Goal: Task Accomplishment & Management: Manage account settings

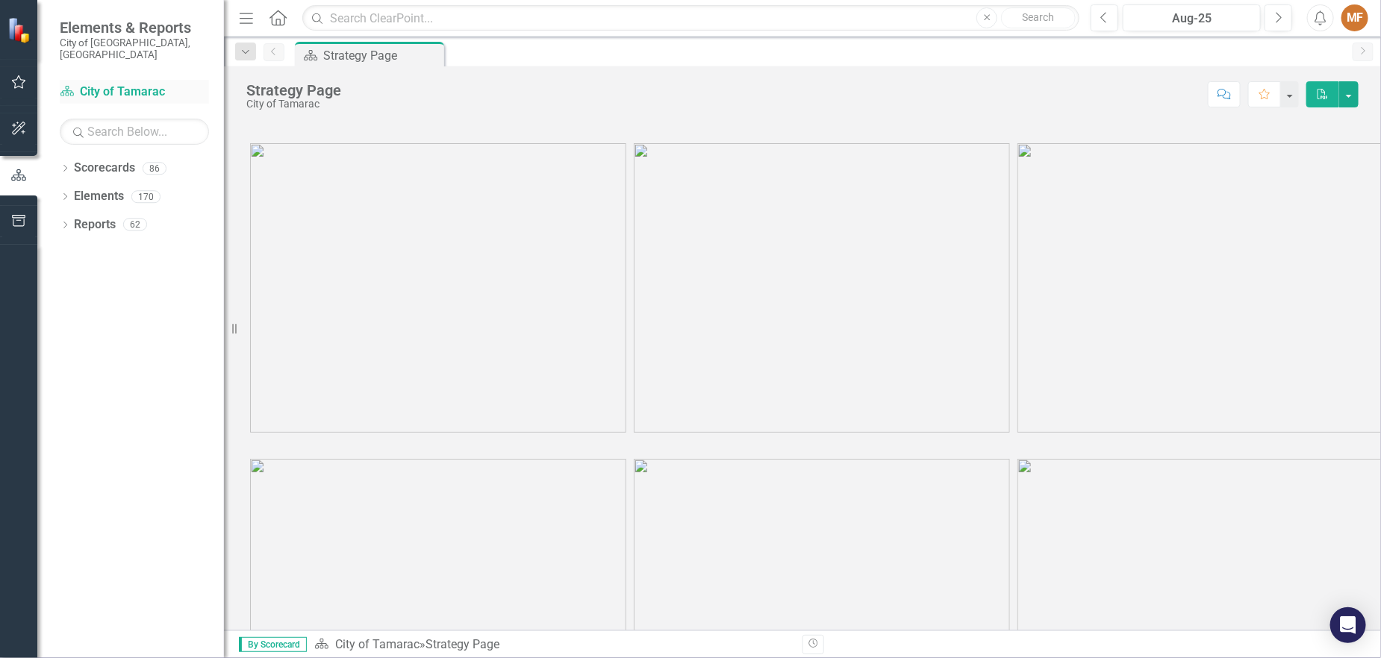
click at [99, 84] on link "Scorecard City of Tamarac" at bounding box center [134, 92] width 149 height 17
click at [69, 85] on icon "Scorecard" at bounding box center [67, 91] width 15 height 12
click at [66, 166] on icon "Dropdown" at bounding box center [65, 170] width 10 height 8
click at [73, 192] on icon "Dropdown" at bounding box center [72, 196] width 11 height 9
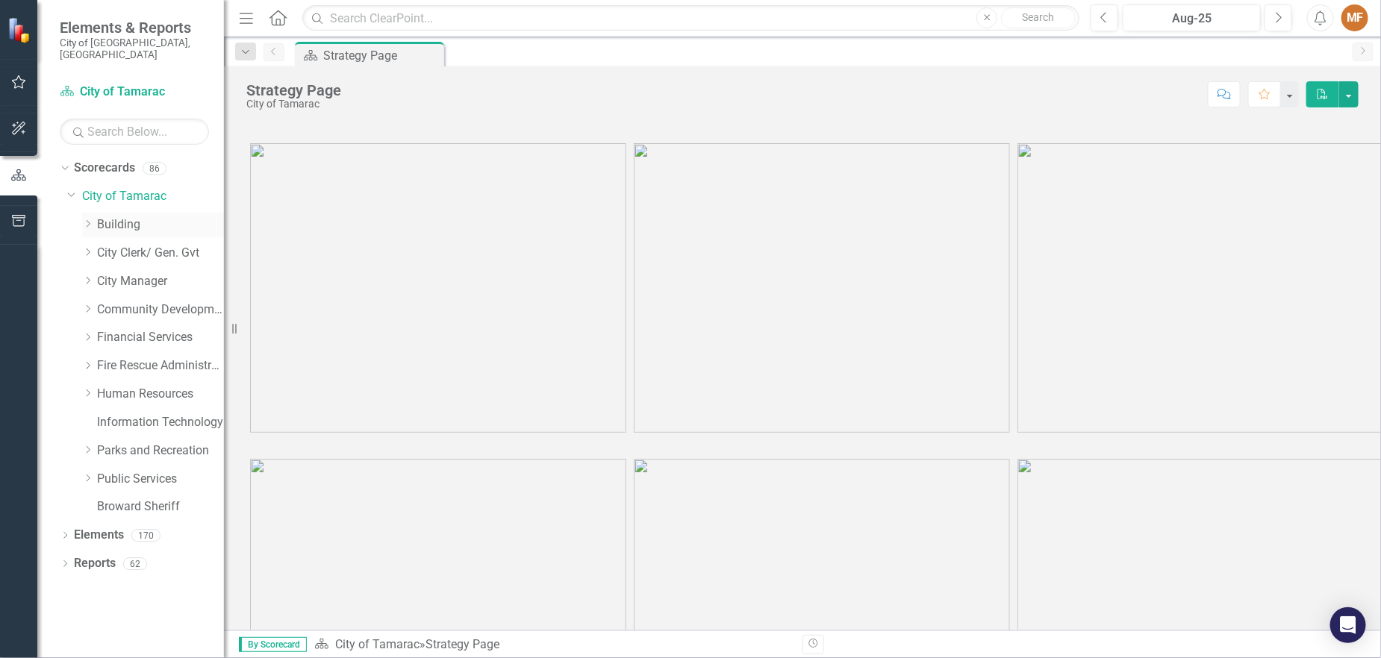
click at [87, 219] on icon "Dropdown" at bounding box center [87, 223] width 11 height 9
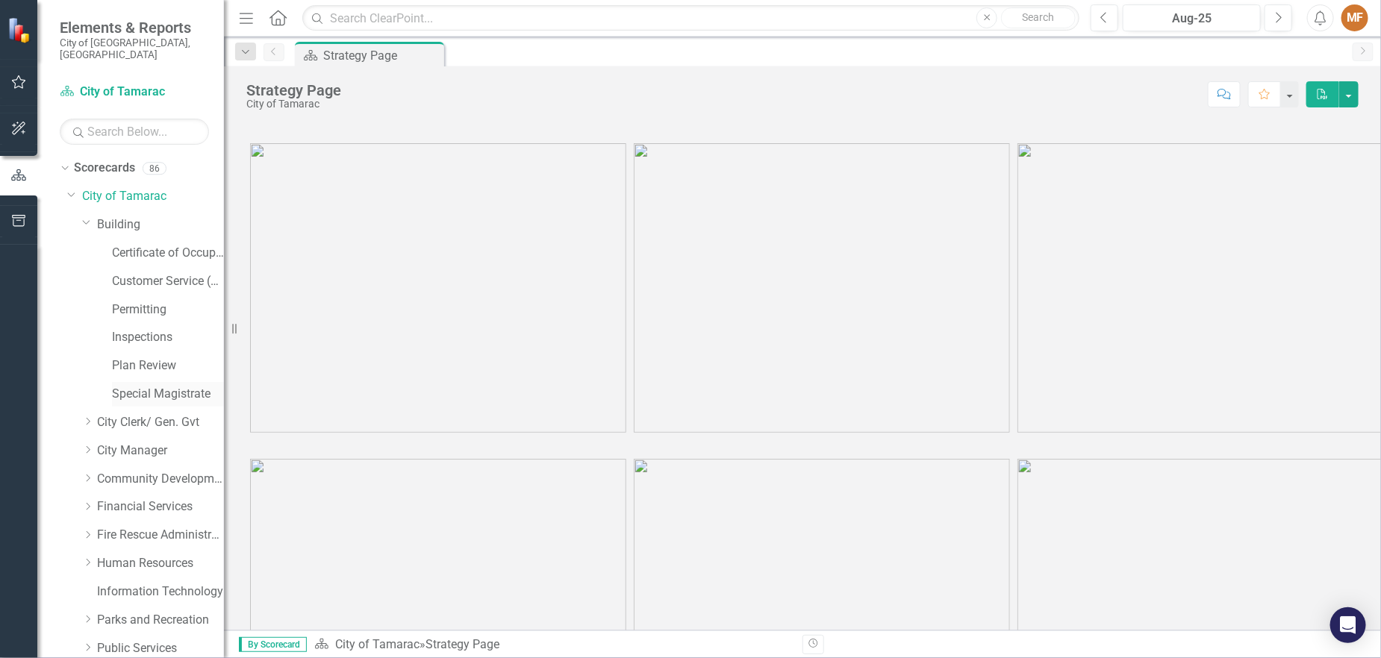
click at [133, 386] on link "Special Magistrate" at bounding box center [168, 394] width 112 height 17
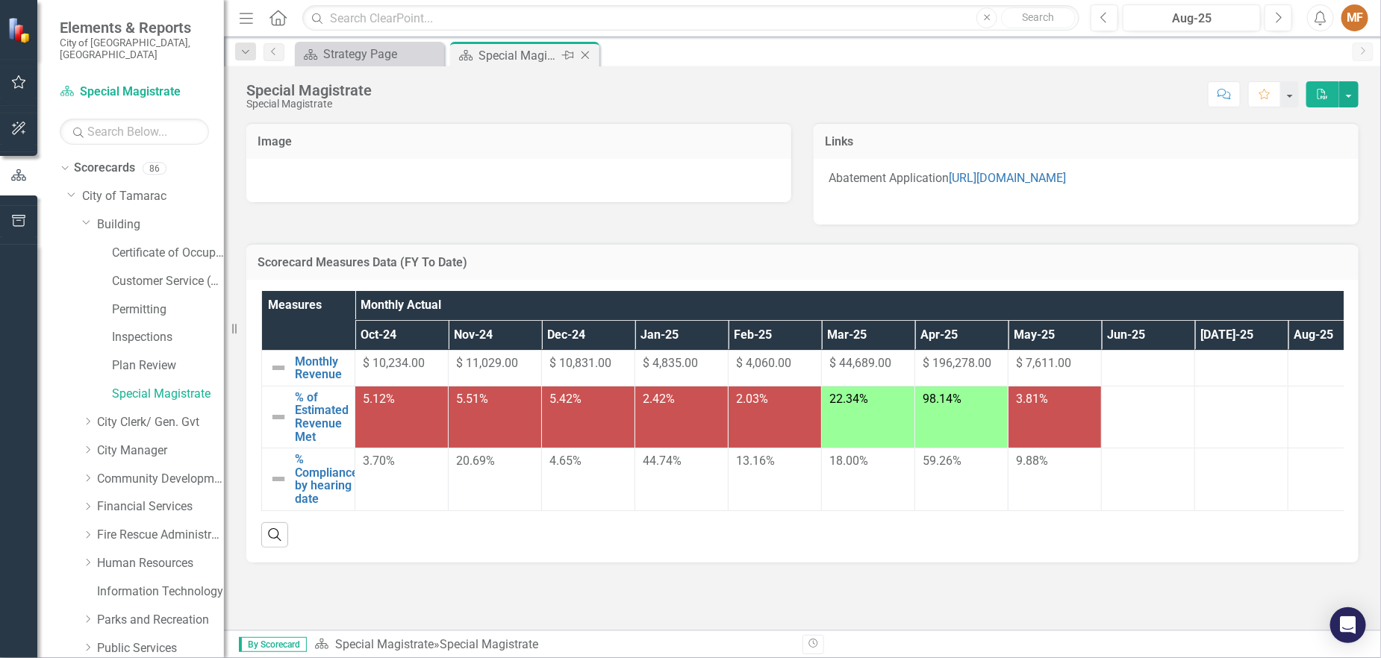
click at [516, 56] on div "Special Magistrate" at bounding box center [518, 55] width 80 height 19
click at [664, 52] on div "Scorecard Strategy Page Close Scorecard Special Magistrate Pin Close" at bounding box center [818, 54] width 1053 height 24
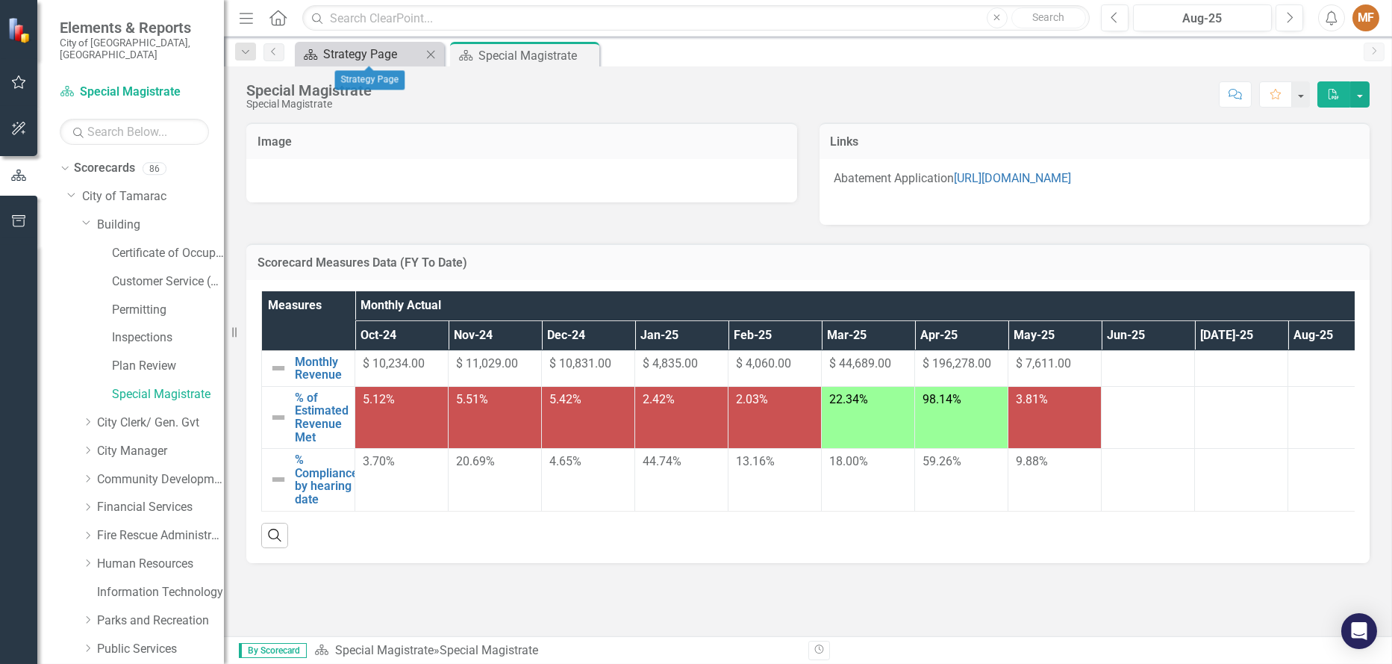
click at [398, 56] on div "Strategy Page" at bounding box center [372, 54] width 99 height 19
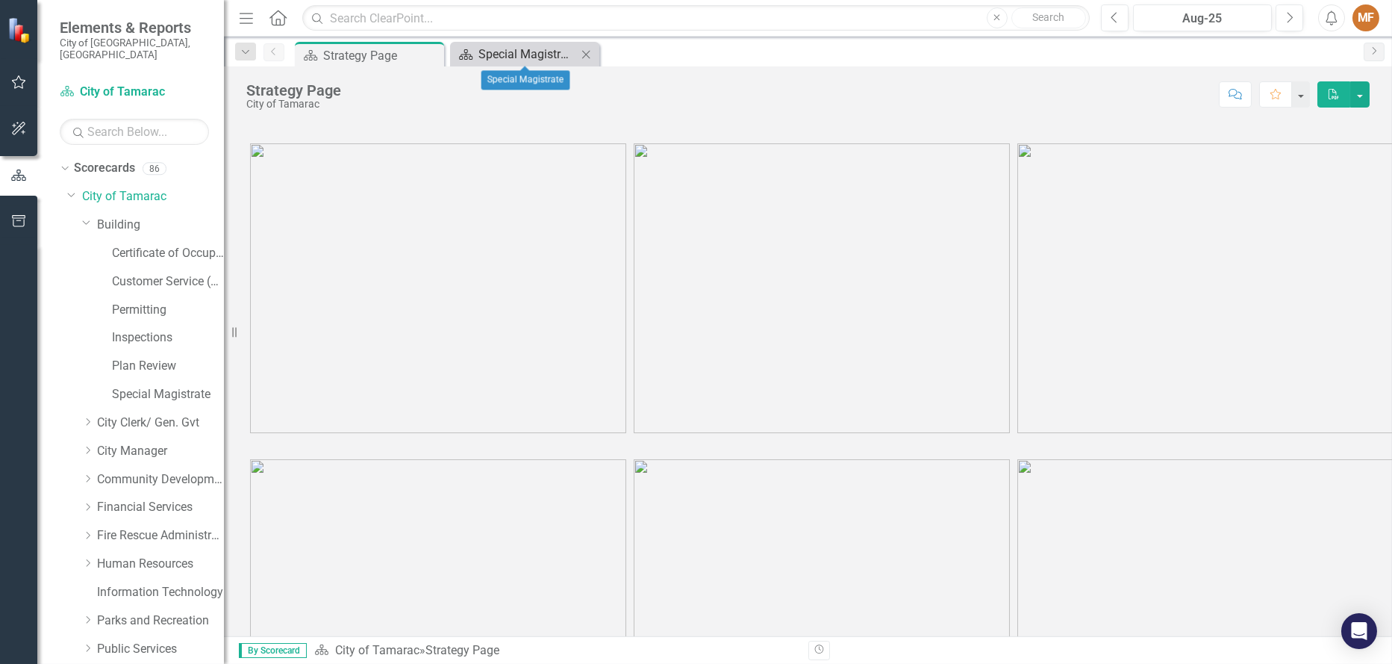
click at [505, 49] on div "Special Magistrate" at bounding box center [527, 54] width 99 height 19
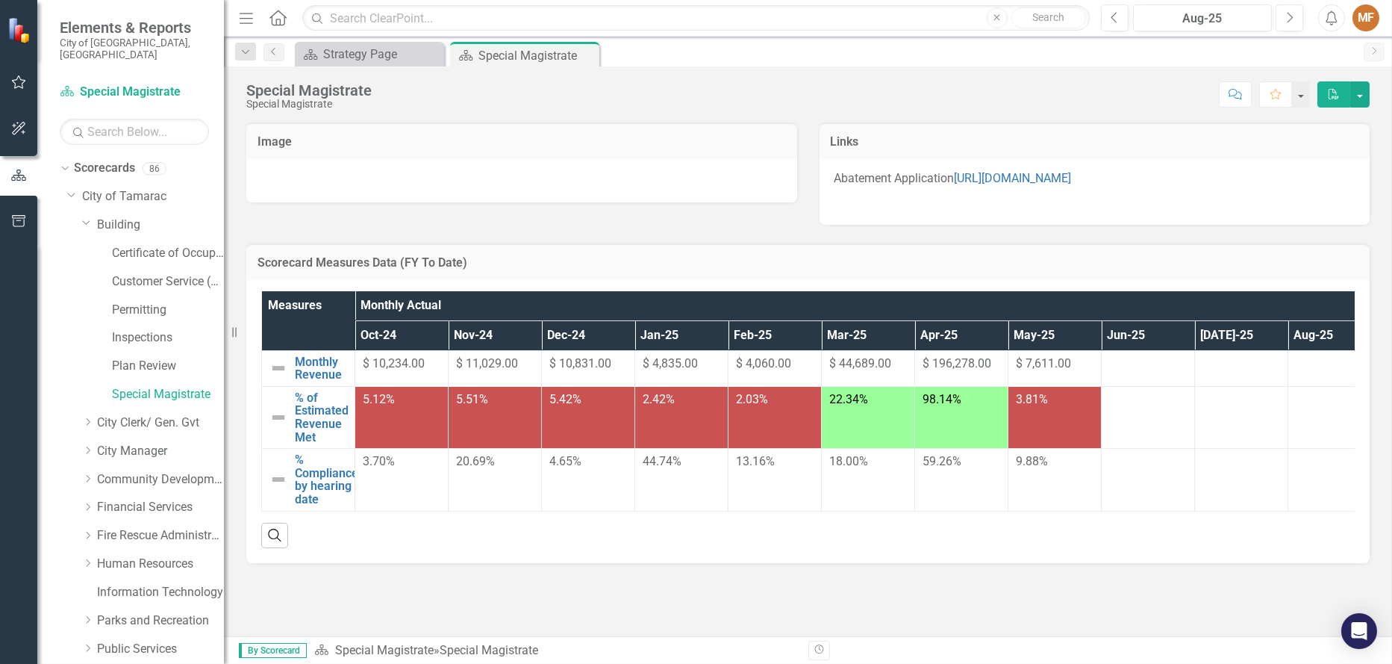
click at [1380, 240] on div "Image Links Abatement Application [URL][DOMAIN_NAME] Scorecard Measures Data (F…" at bounding box center [808, 341] width 1168 height 474
drag, startPoint x: 1382, startPoint y: 243, endPoint x: 1382, endPoint y: 288, distance: 45.5
click at [1380, 288] on div "Image Links Abatement Application [URL][DOMAIN_NAME] Scorecard Measures Data (F…" at bounding box center [808, 341] width 1168 height 474
click at [165, 386] on link "Special Magistrate" at bounding box center [168, 394] width 112 height 17
click at [63, 163] on icon "Dropdown" at bounding box center [63, 168] width 8 height 10
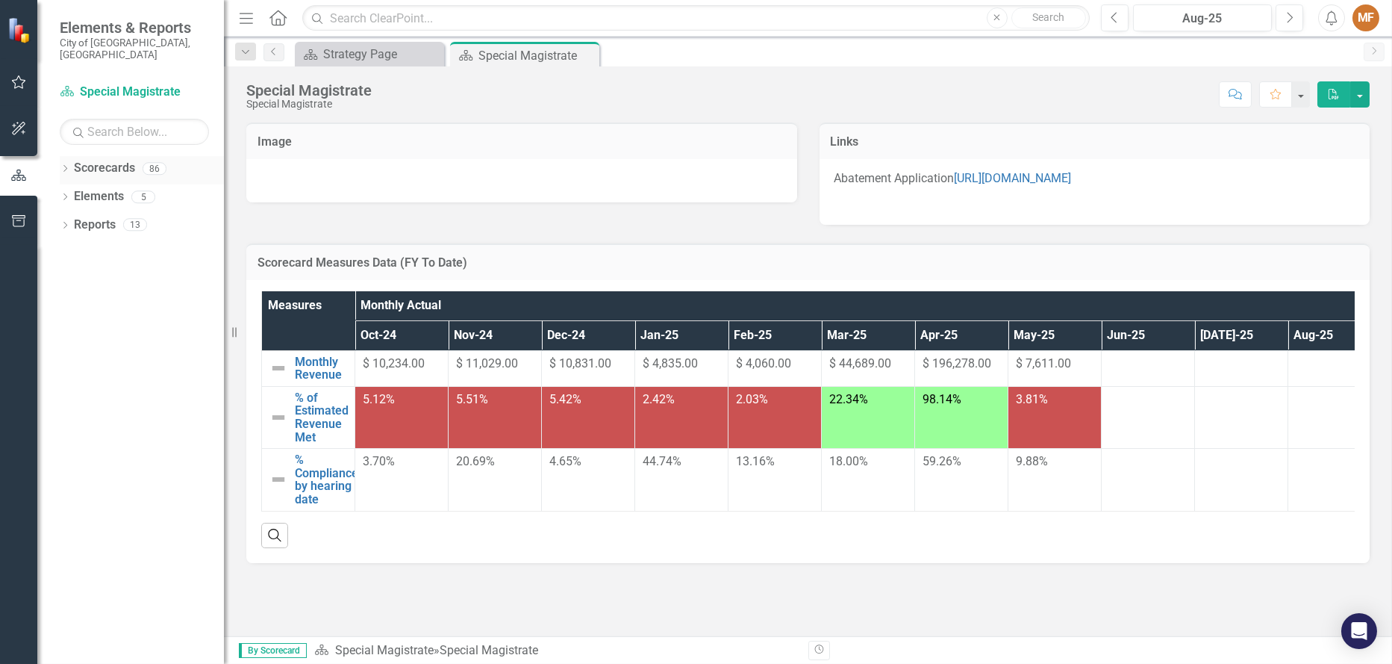
click at [63, 166] on icon "Dropdown" at bounding box center [65, 170] width 10 height 8
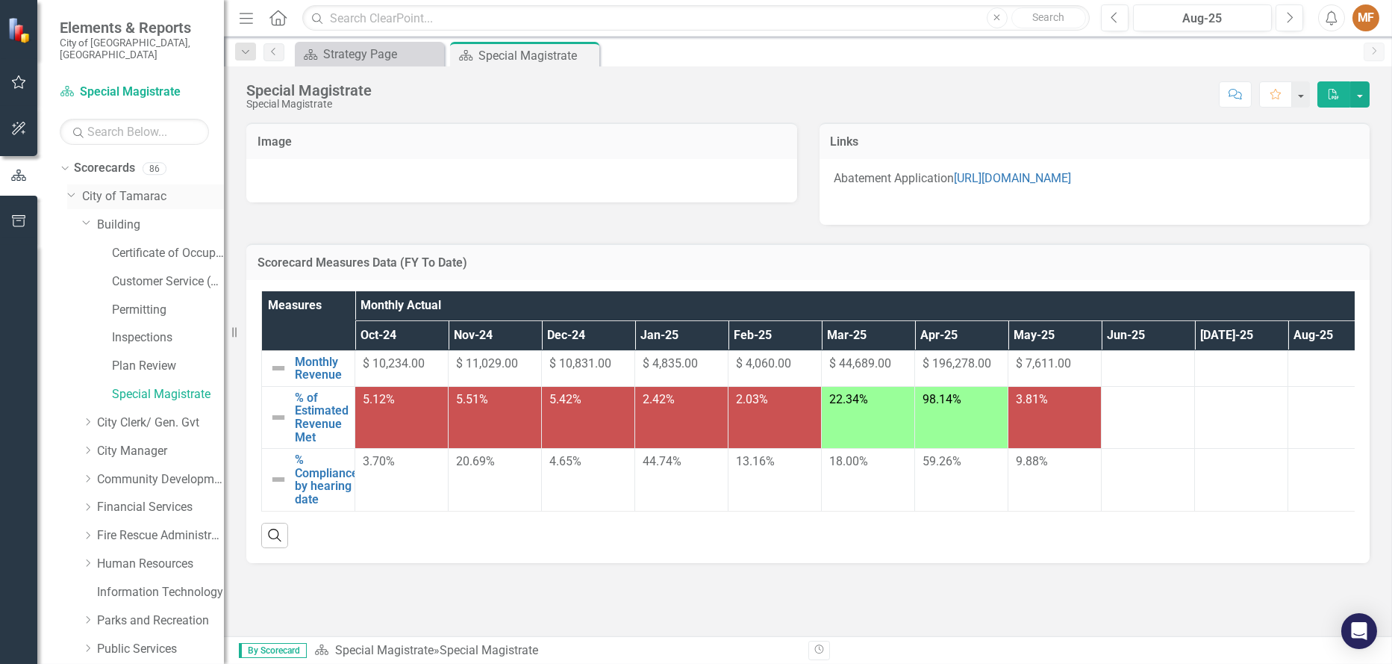
click at [74, 188] on icon "Dropdown" at bounding box center [71, 193] width 9 height 11
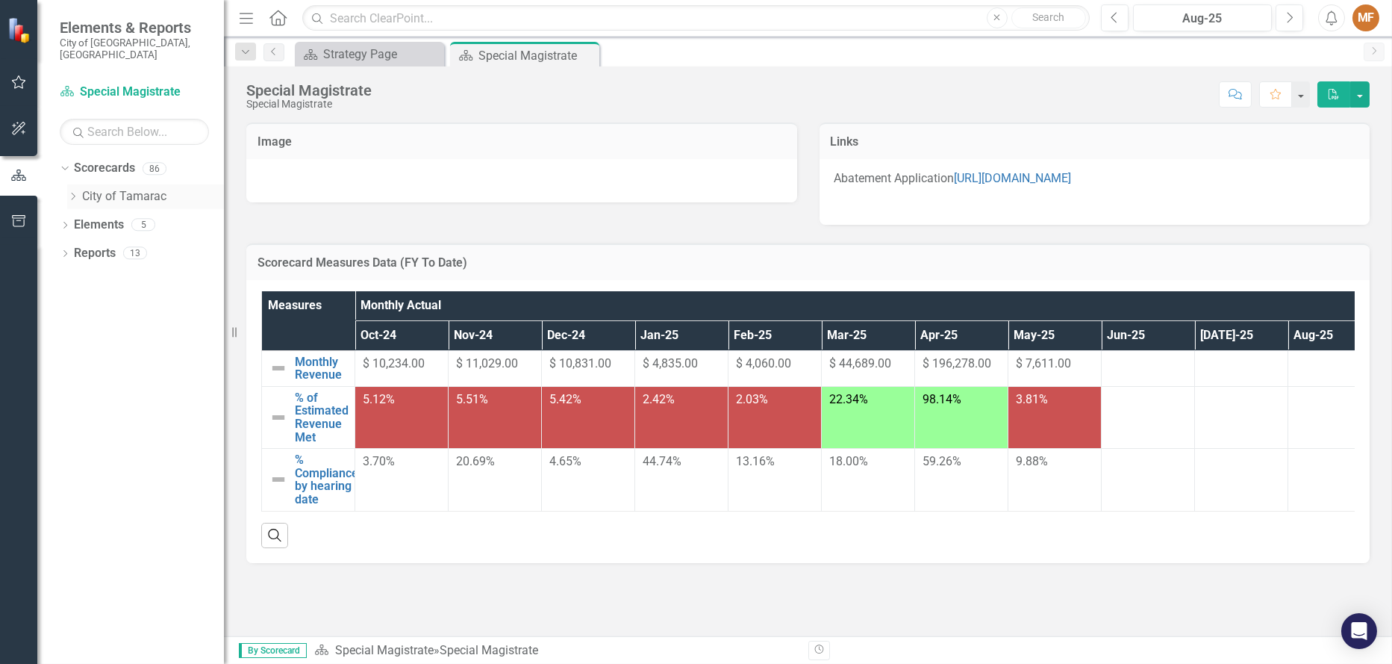
click at [73, 193] on icon at bounding box center [74, 196] width 4 height 7
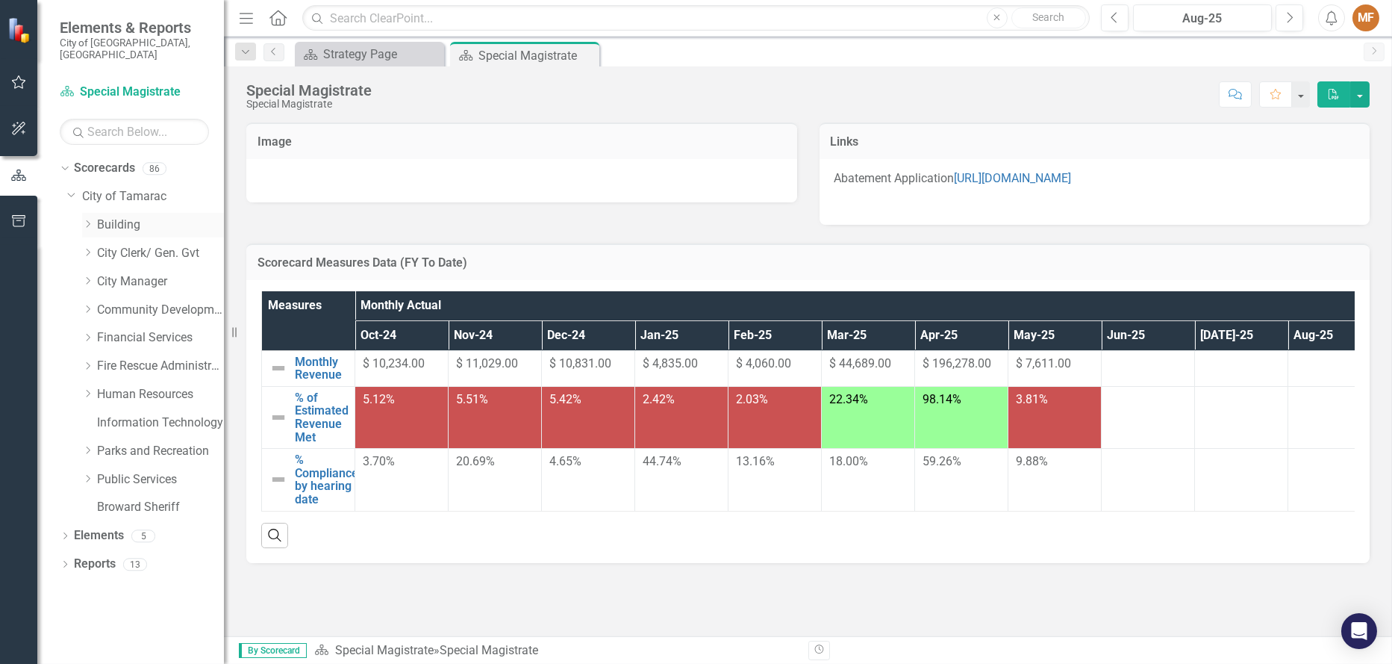
click at [90, 219] on icon "Dropdown" at bounding box center [87, 223] width 11 height 9
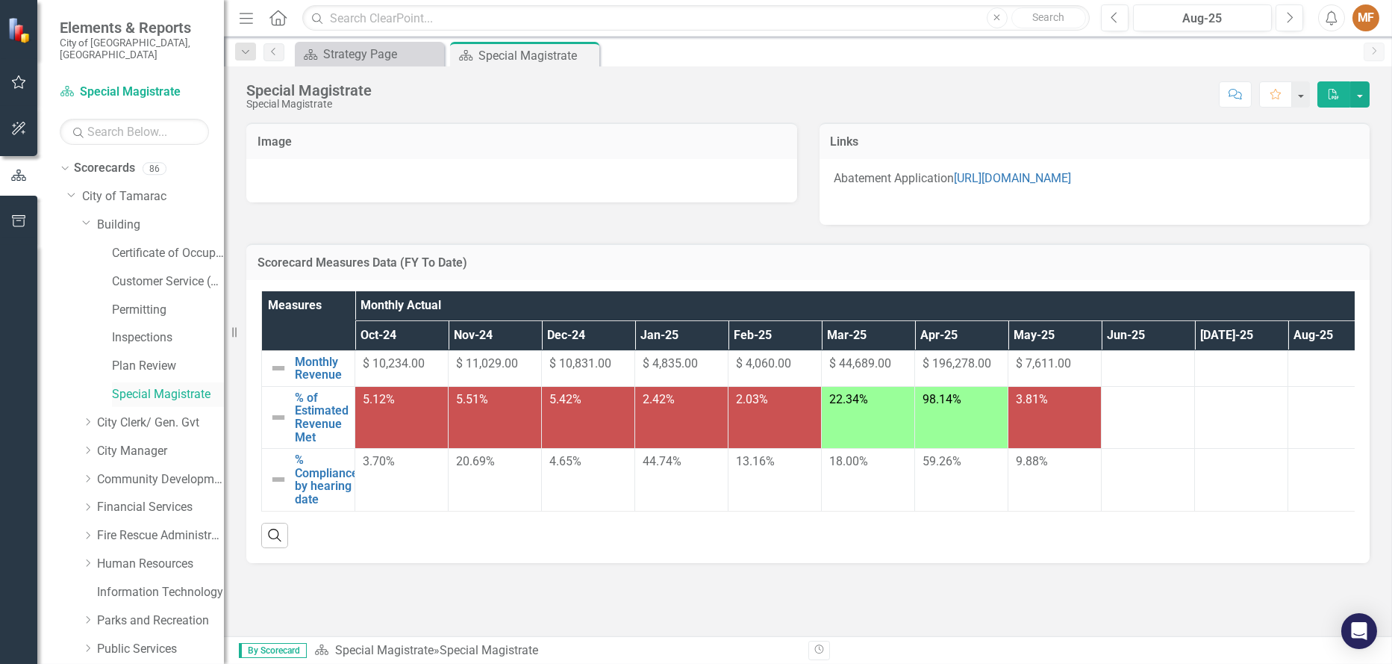
click at [167, 386] on link "Special Magistrate" at bounding box center [168, 394] width 112 height 17
click at [281, 20] on icon "Home" at bounding box center [277, 18] width 19 height 16
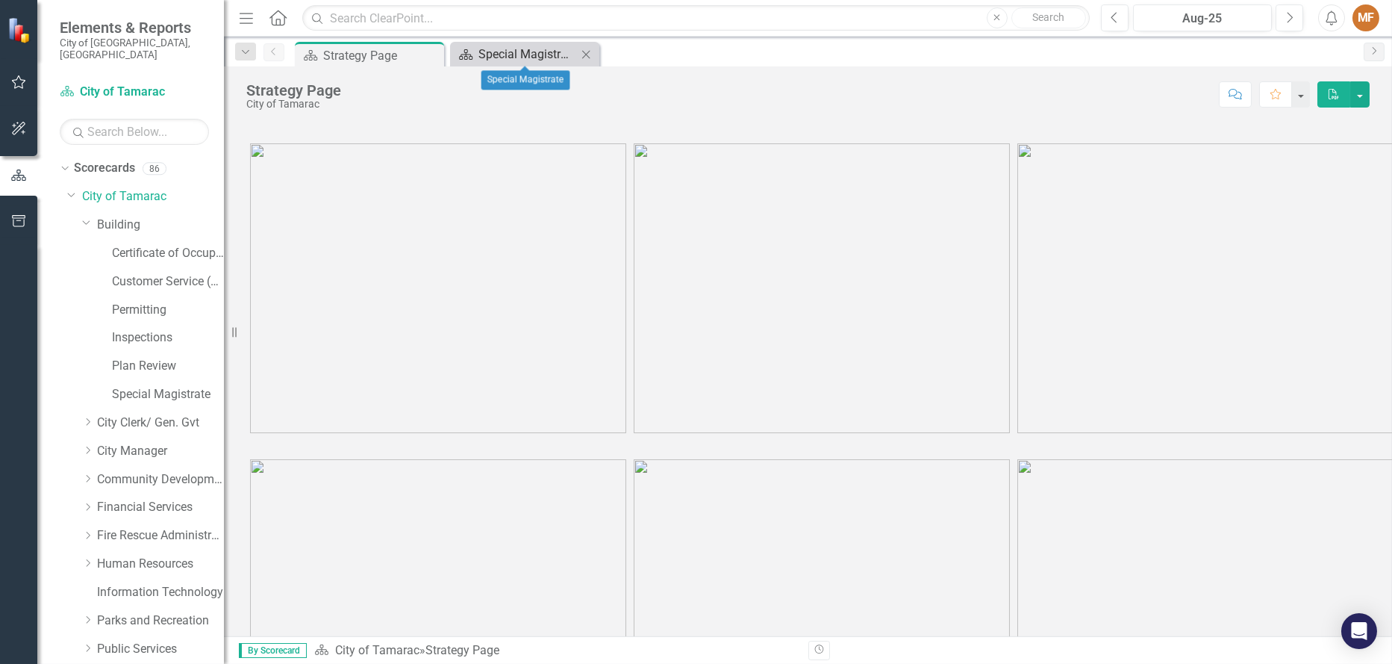
click at [548, 57] on div "Special Magistrate" at bounding box center [527, 54] width 99 height 19
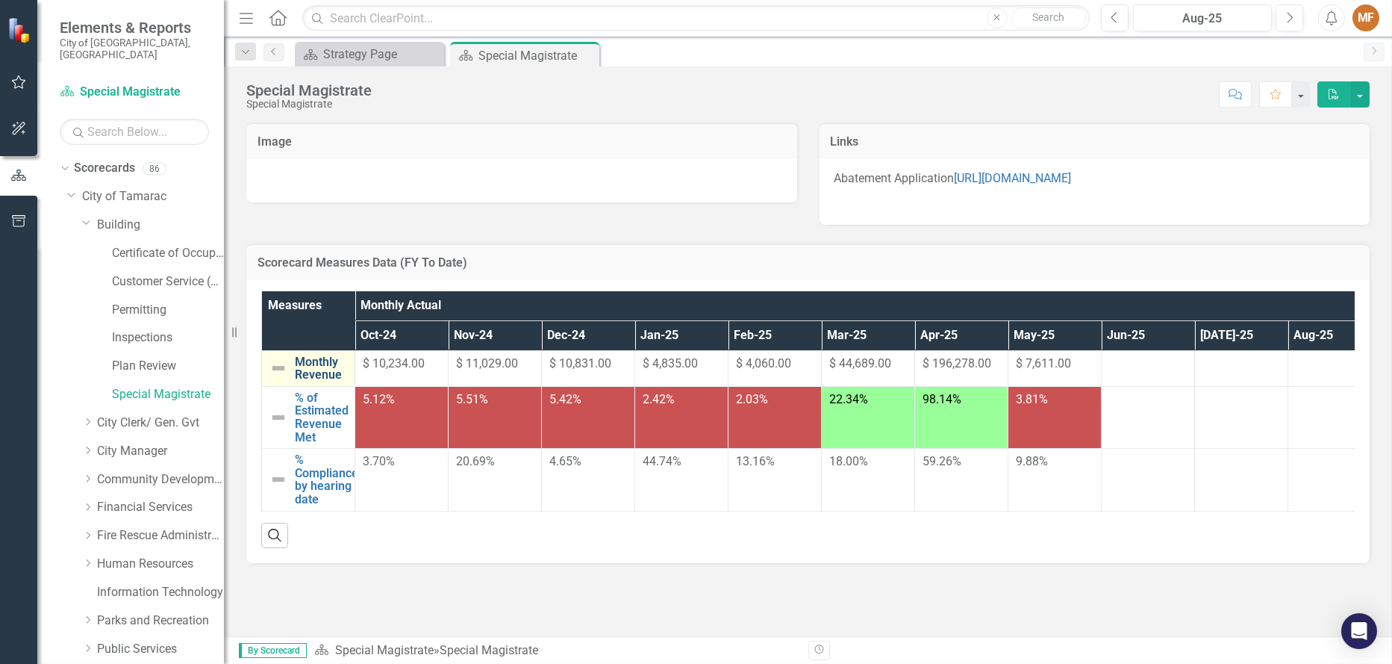
click at [325, 364] on link "Monthly Revenue" at bounding box center [321, 368] width 52 height 26
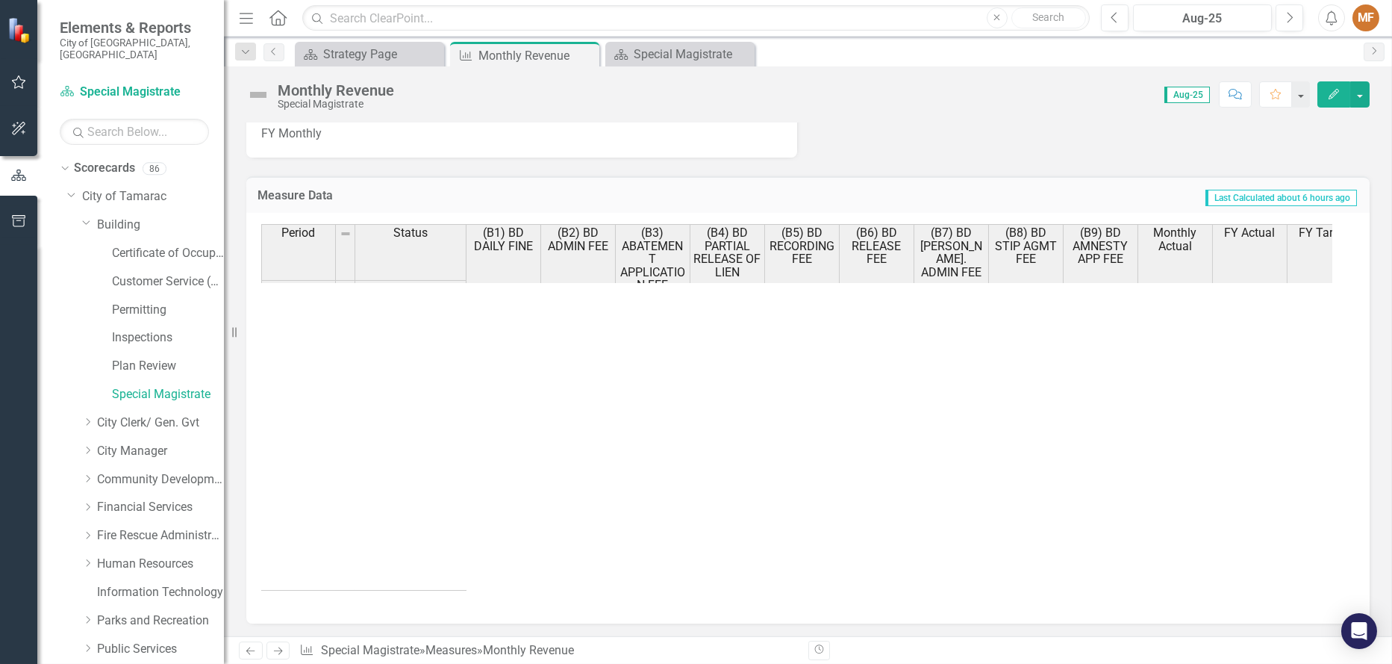
scroll to position [548, 0]
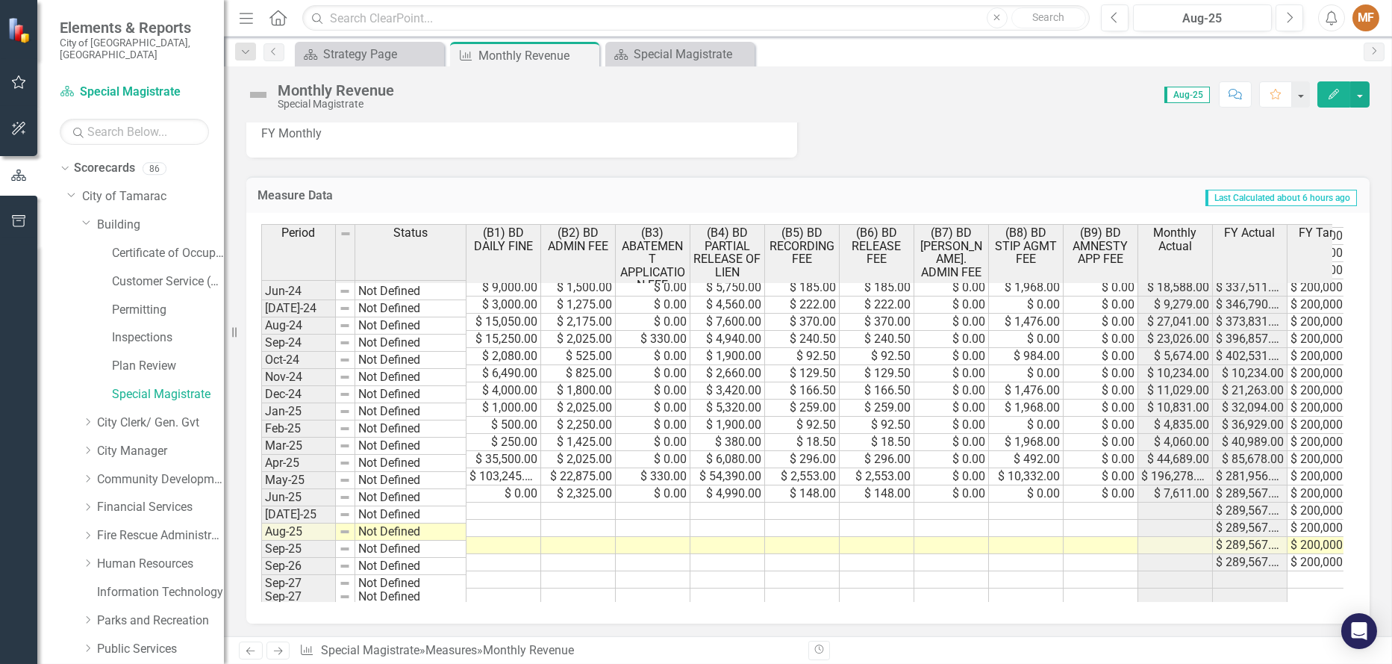
click at [511, 496] on tbody "Apr-23 Not Defined $ 1,750.00 $ 1,350.00 $ 0.00 $ 5,700.00 $ 277.50 $ 277.50 $ …" at bounding box center [811, 330] width 1101 height 550
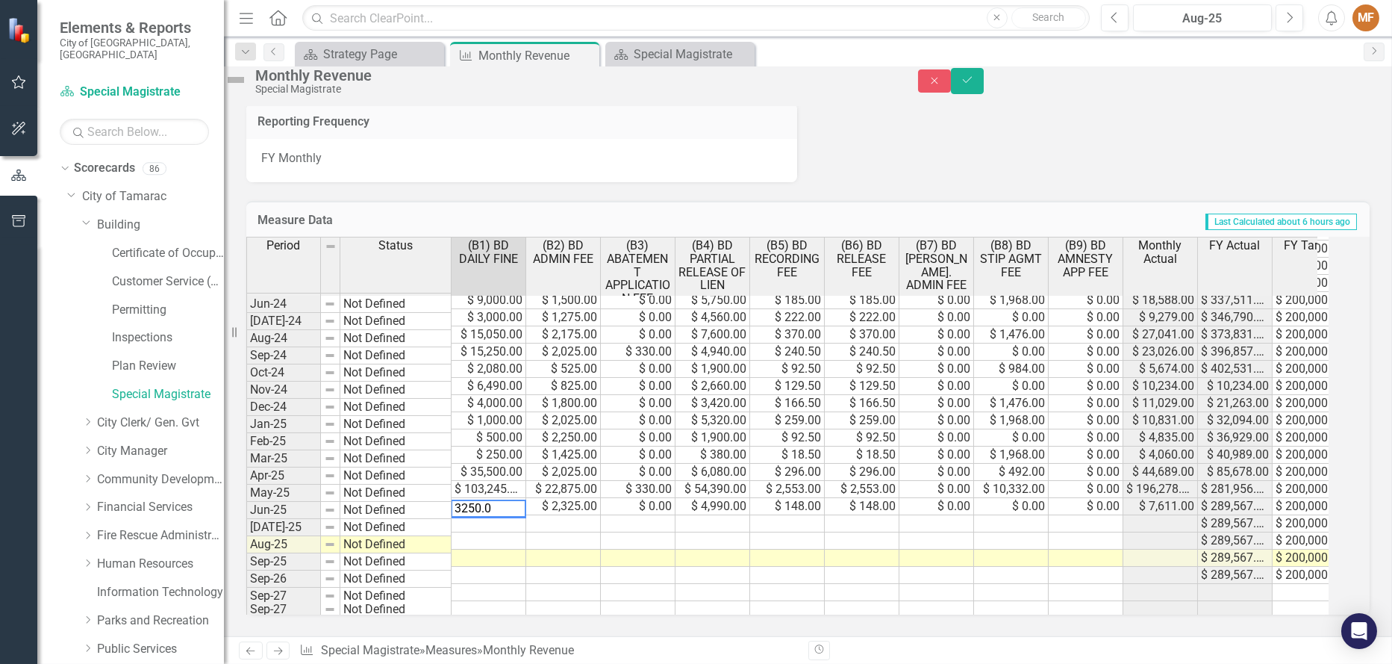
type textarea "3250.00"
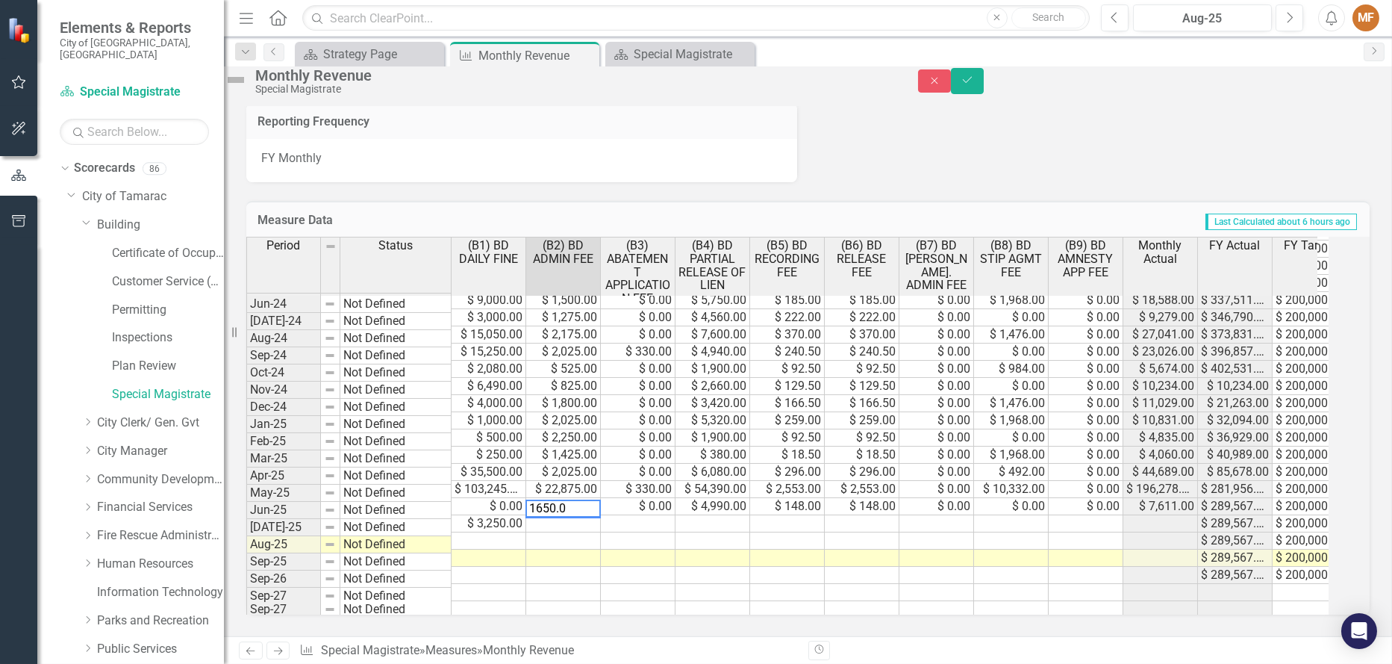
type textarea "1650.00"
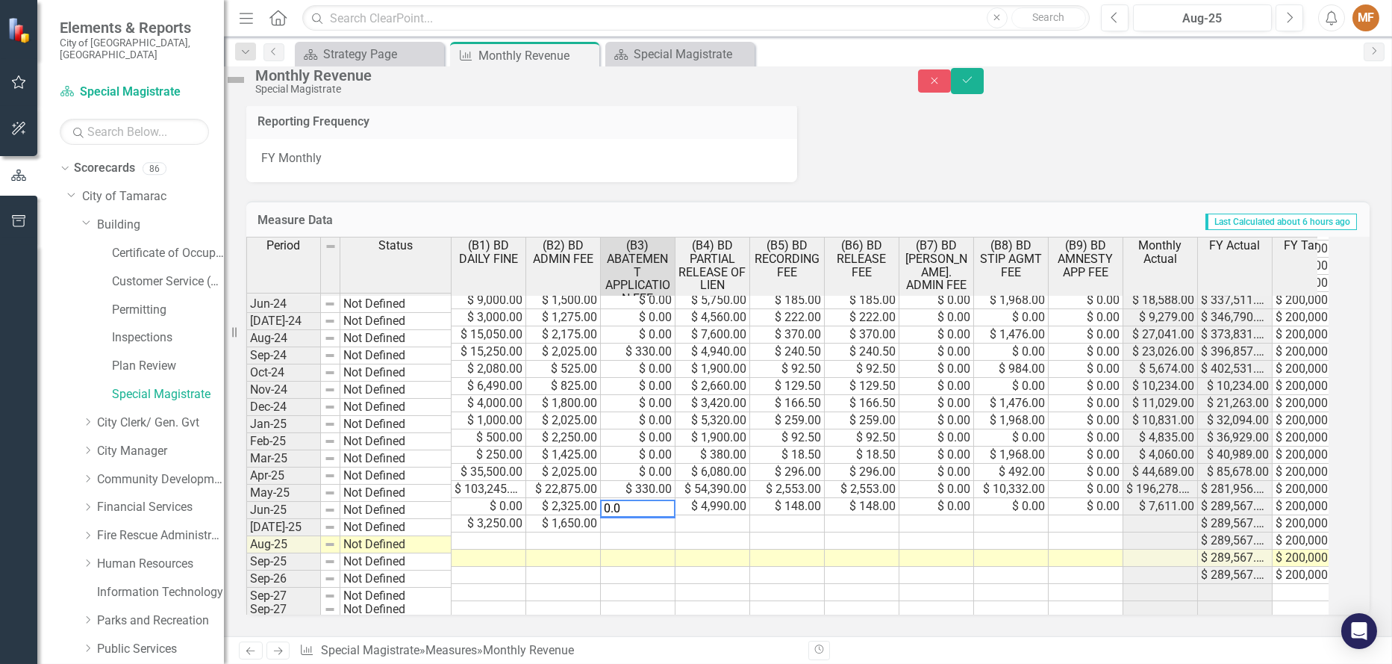
type textarea "0.00"
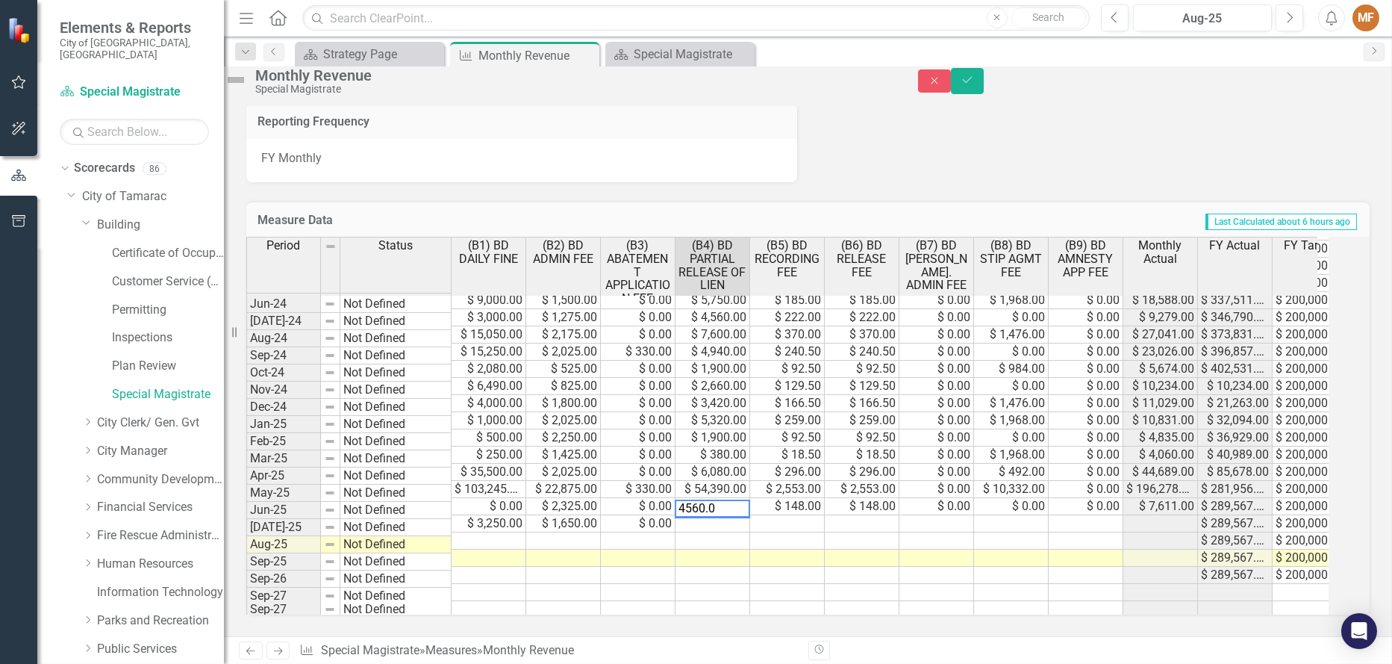
type textarea "4560.00"
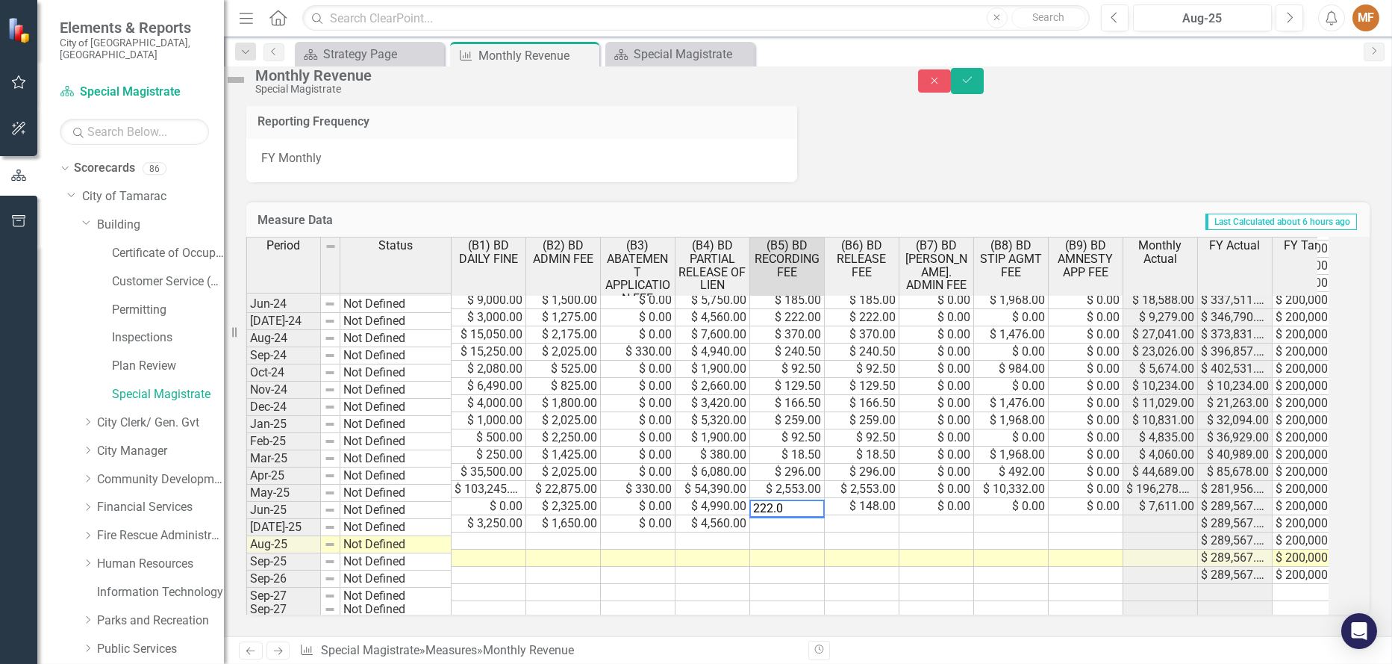
type textarea "222.00"
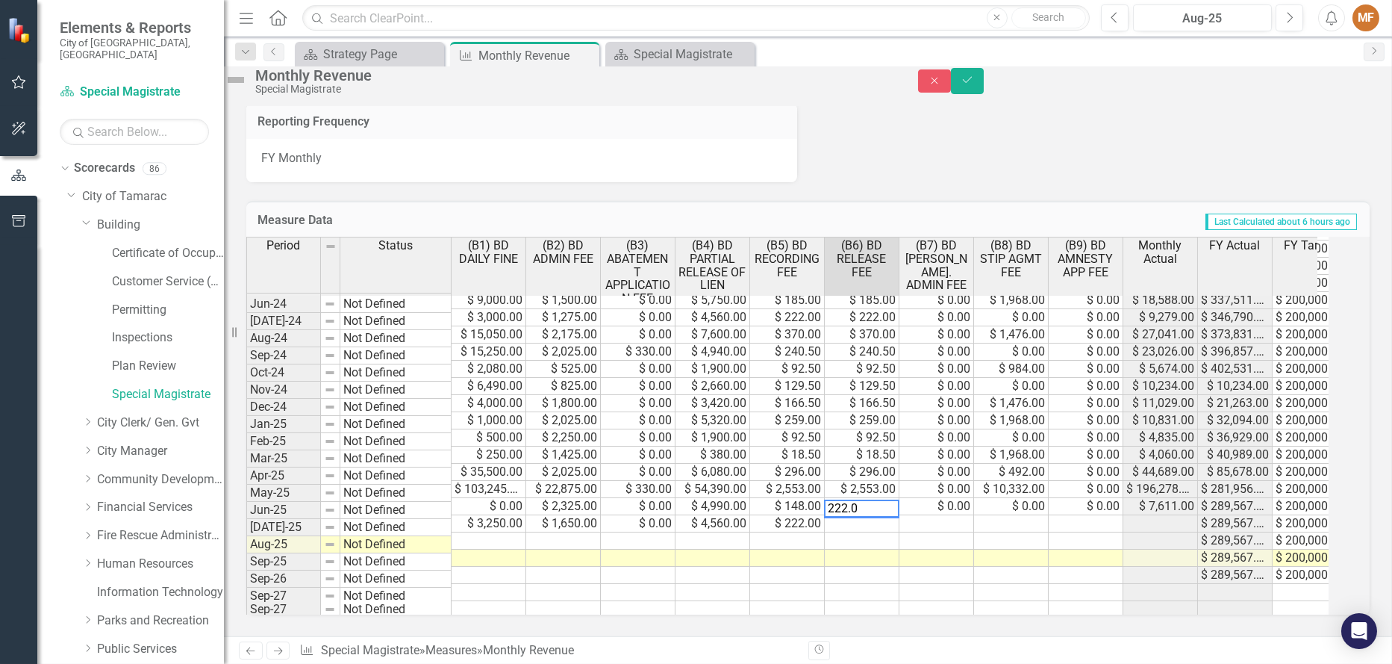
type textarea "222.00"
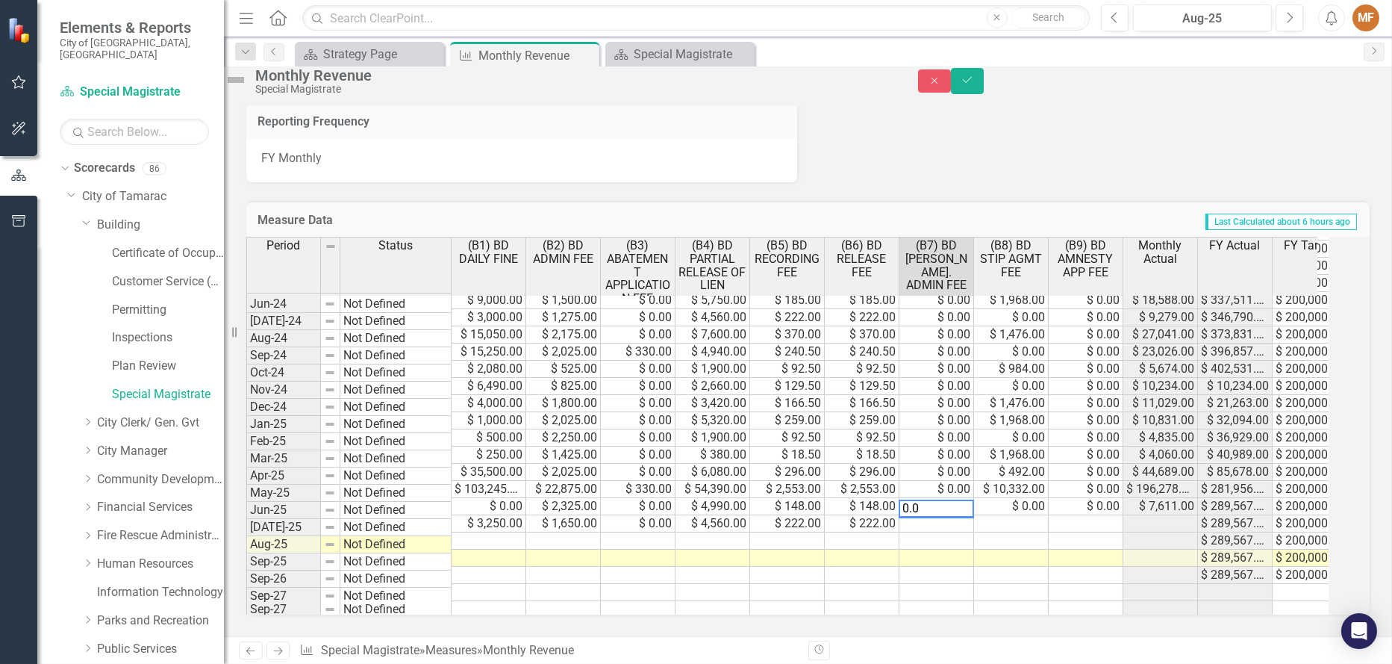
type textarea "0.00"
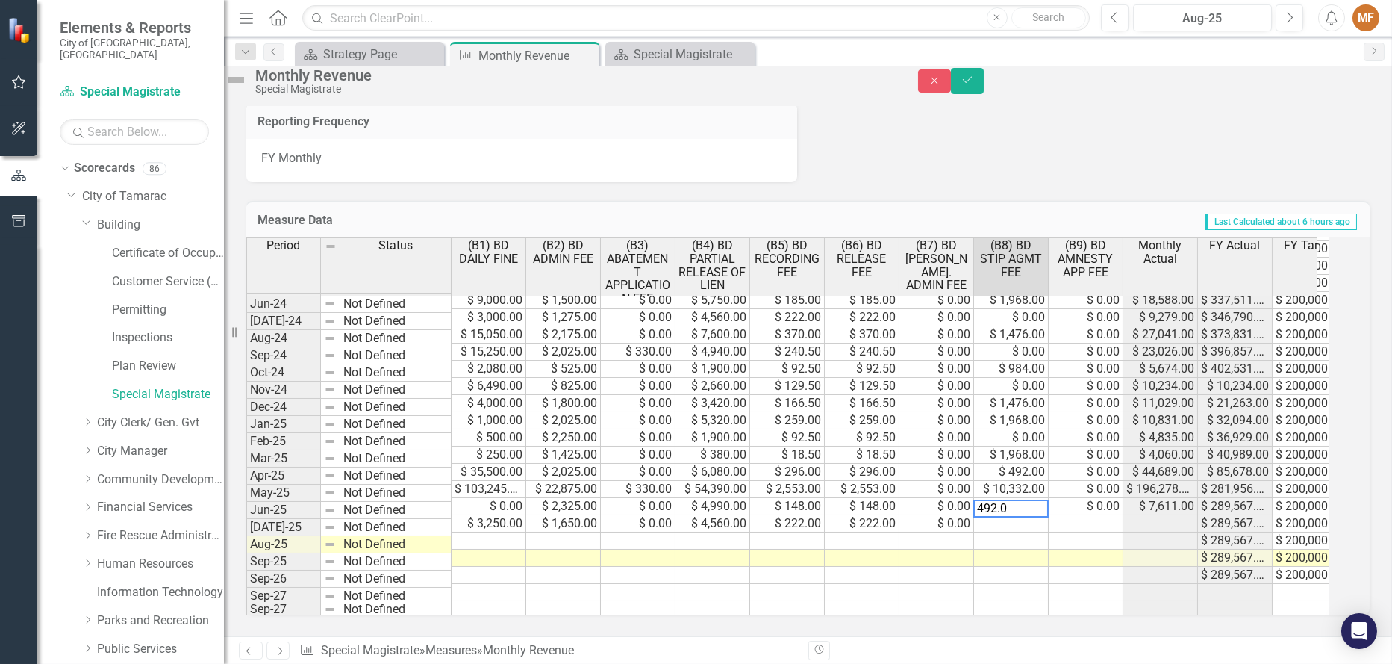
type textarea "492.00"
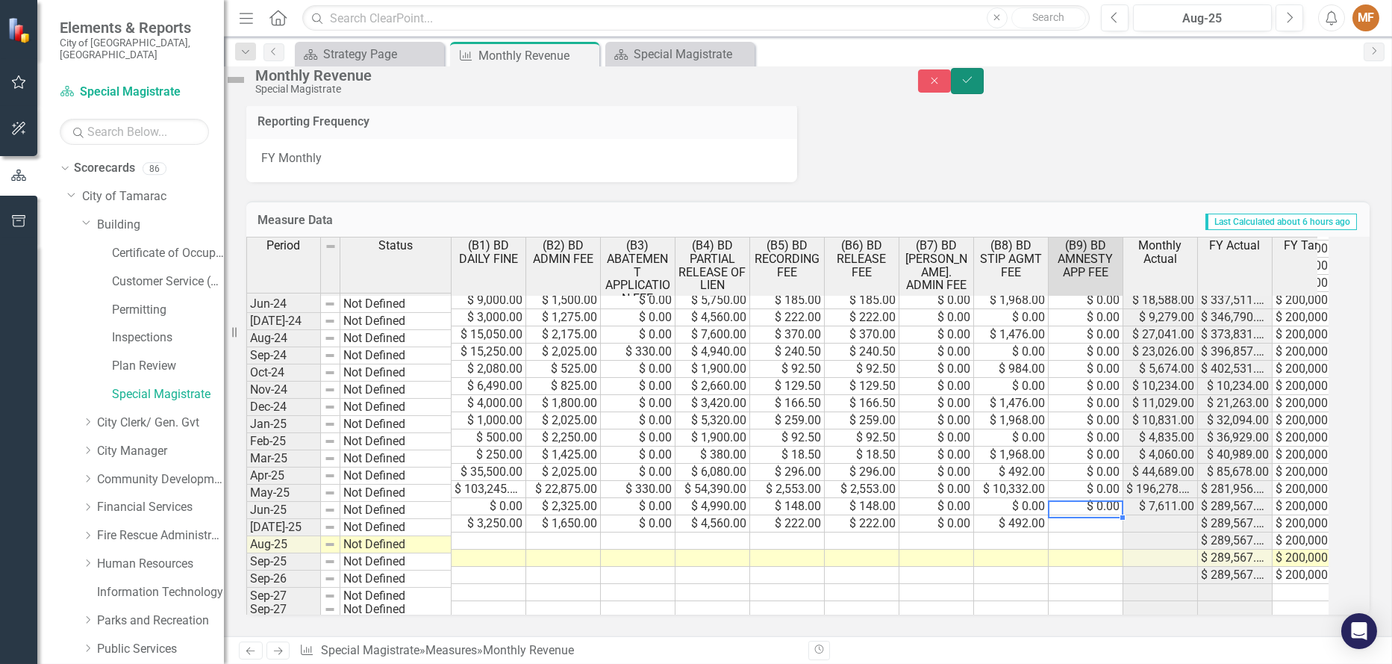
click at [974, 85] on icon "Save" at bounding box center [967, 80] width 13 height 10
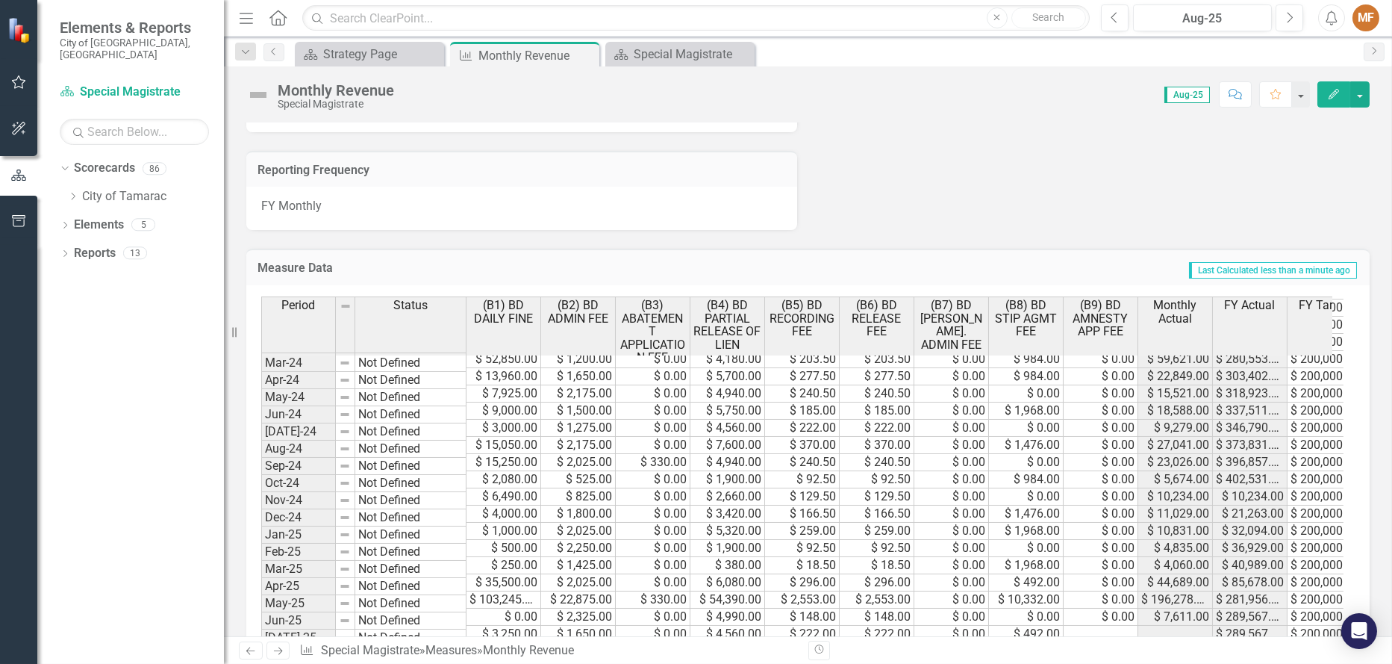
scroll to position [0, 0]
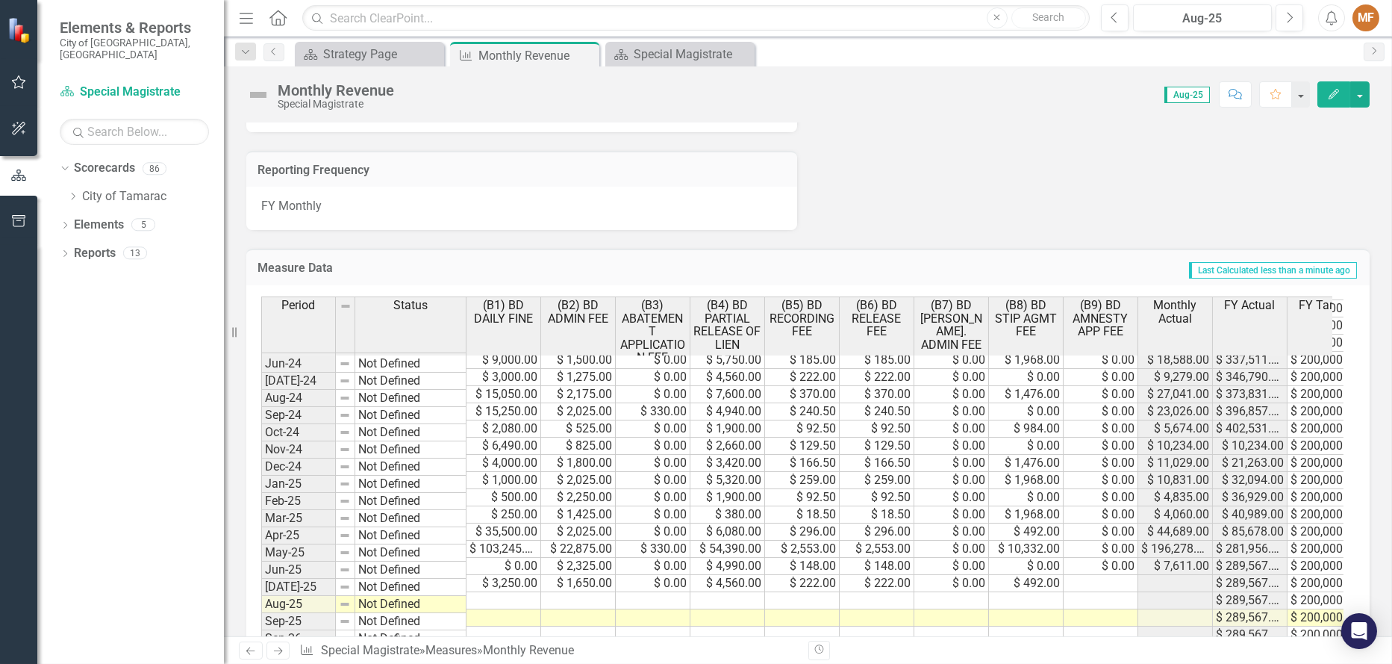
click at [1099, 564] on tbody "Jan-23 Not Defined $ 6,650.00 $ 2,700.00 $ 0.00 $ 1,520.00 $ 74.00 $ 74.00 $ 0.…" at bounding box center [811, 377] width 1101 height 602
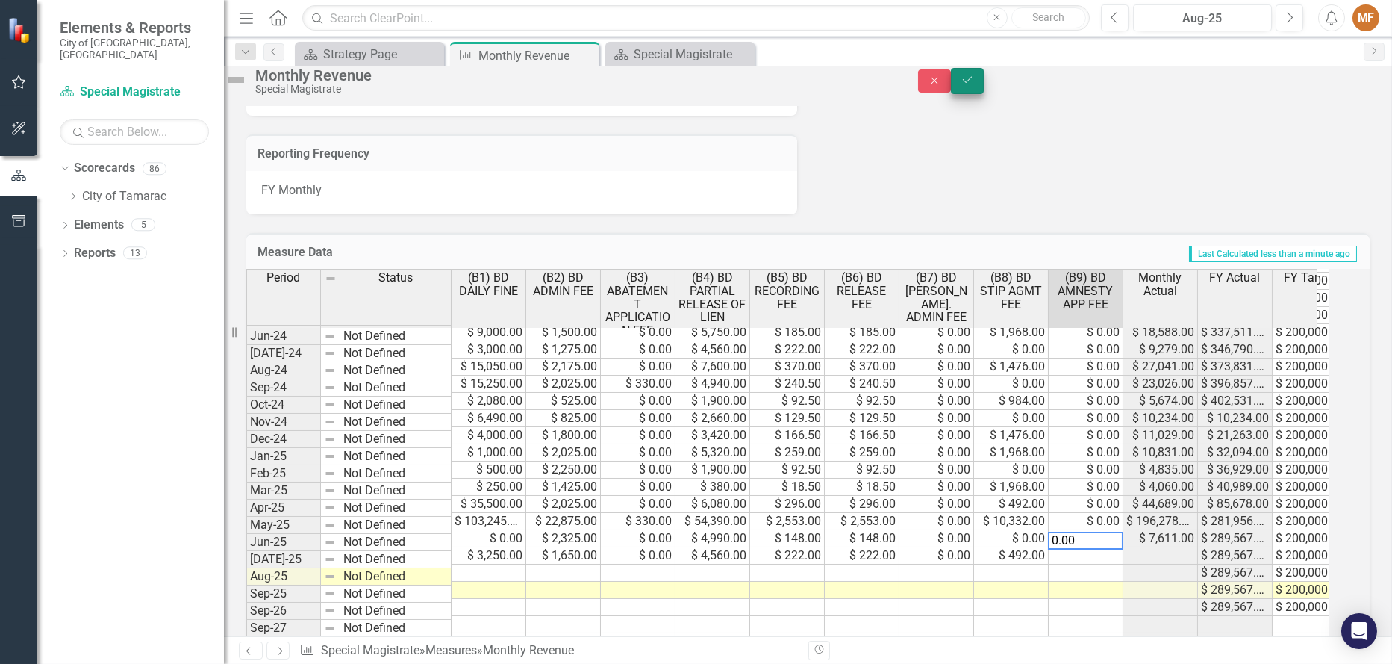
type textarea "0.00"
click at [974, 85] on icon "Save" at bounding box center [967, 80] width 13 height 10
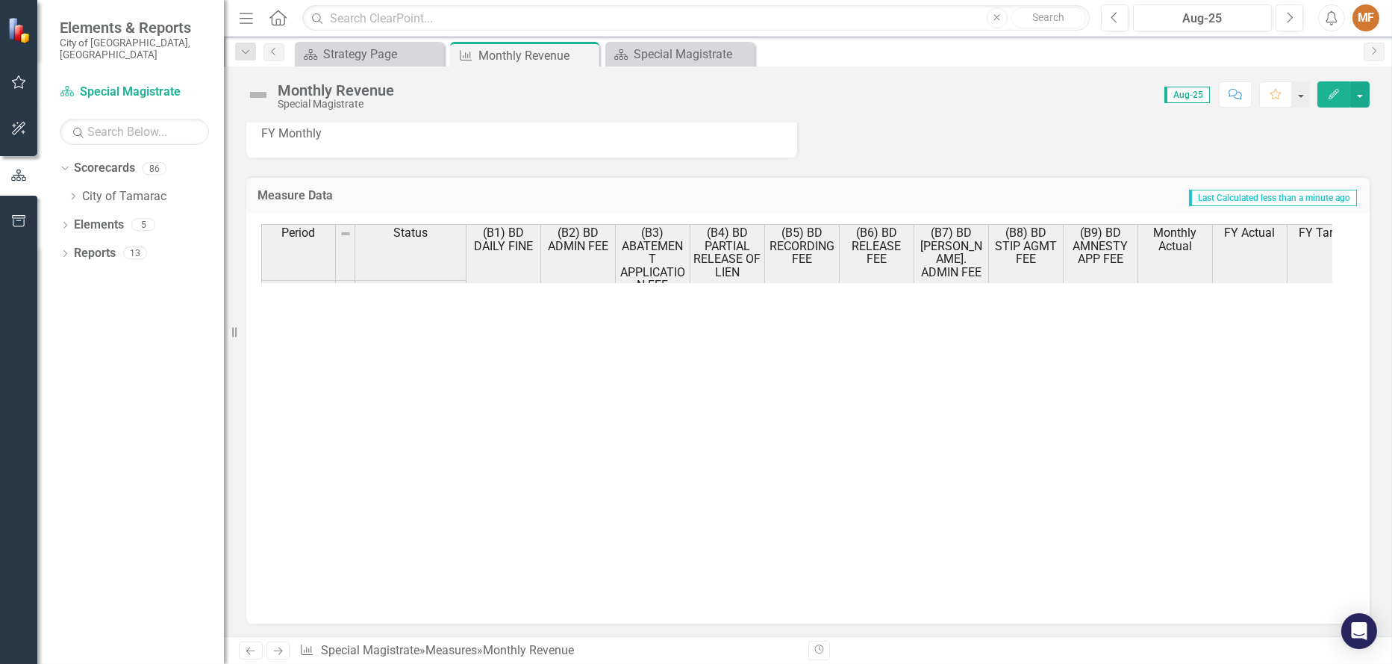
scroll to position [548, 0]
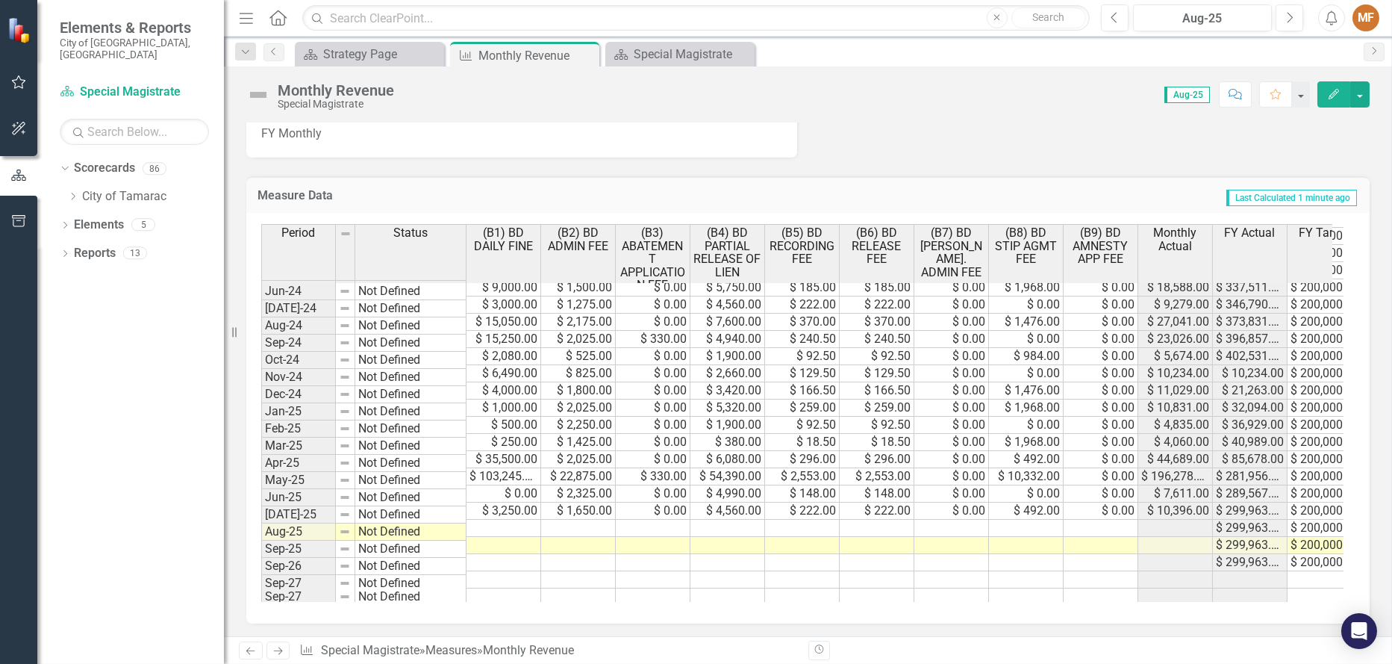
click at [519, 520] on td at bounding box center [504, 528] width 75 height 17
click at [520, 520] on td at bounding box center [504, 528] width 75 height 17
click at [520, 513] on textarea at bounding box center [503, 513] width 75 height 18
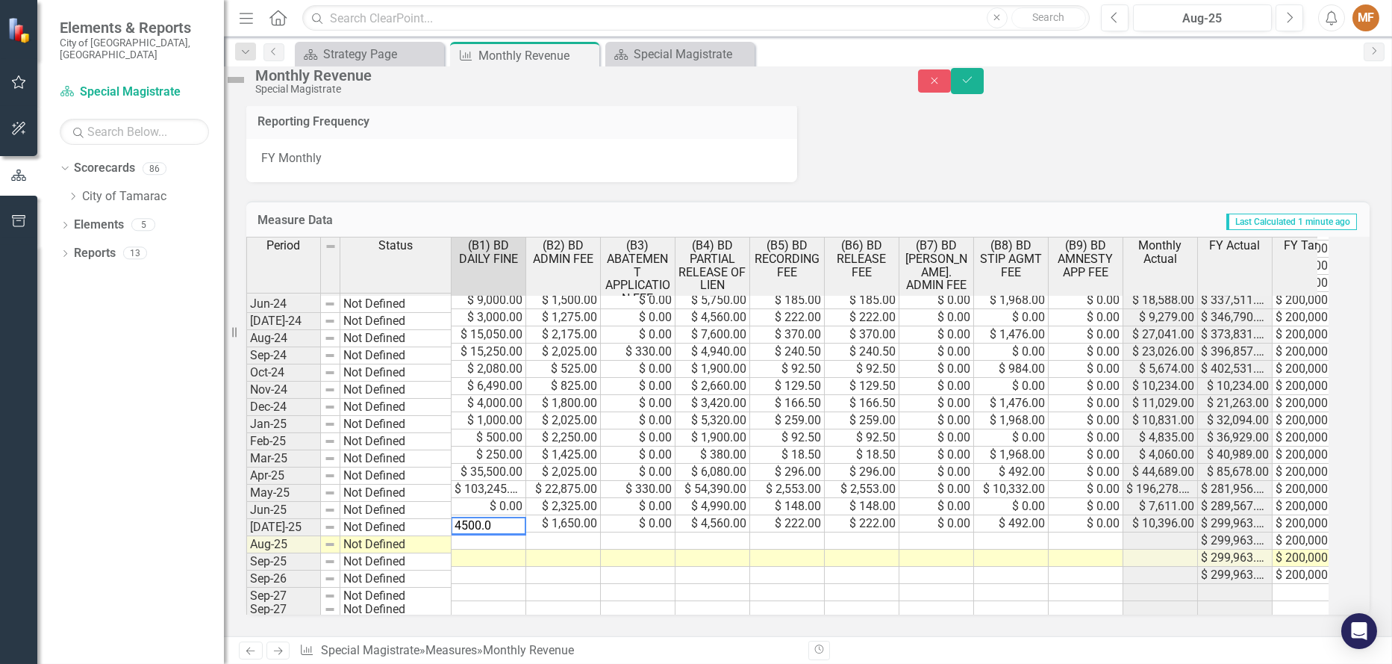
type textarea "4500.00"
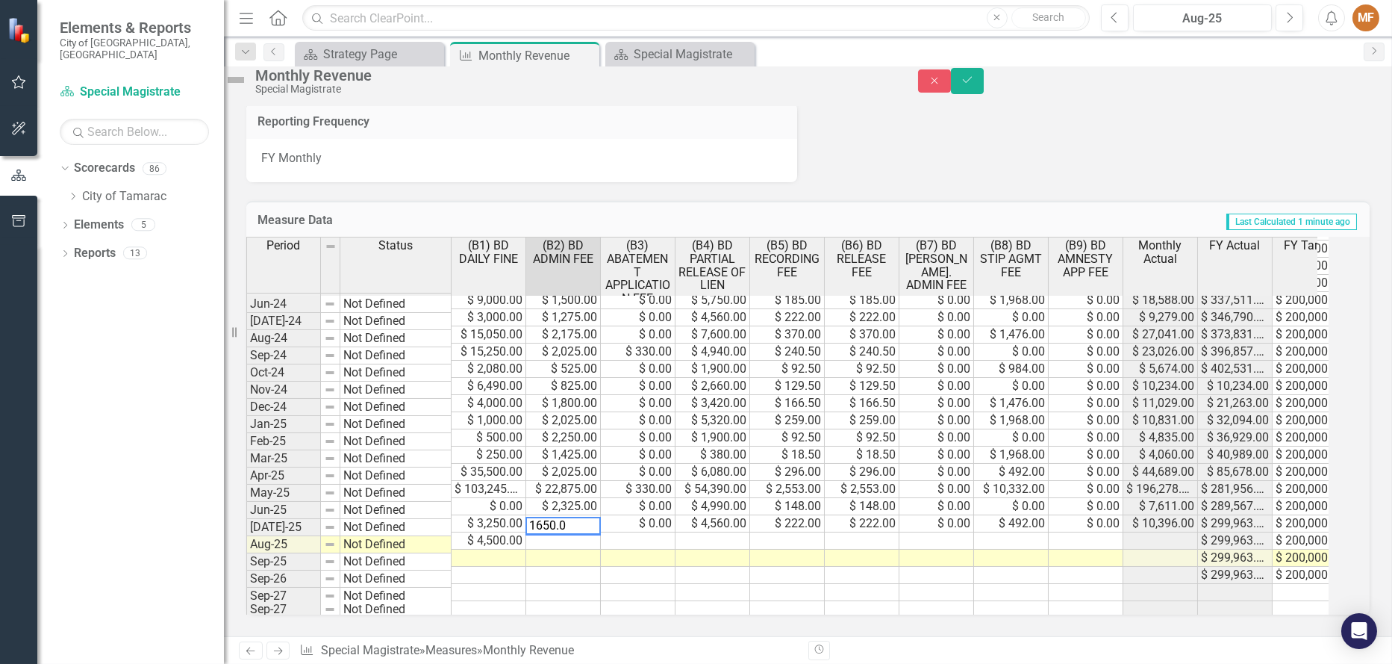
type textarea "1650.00"
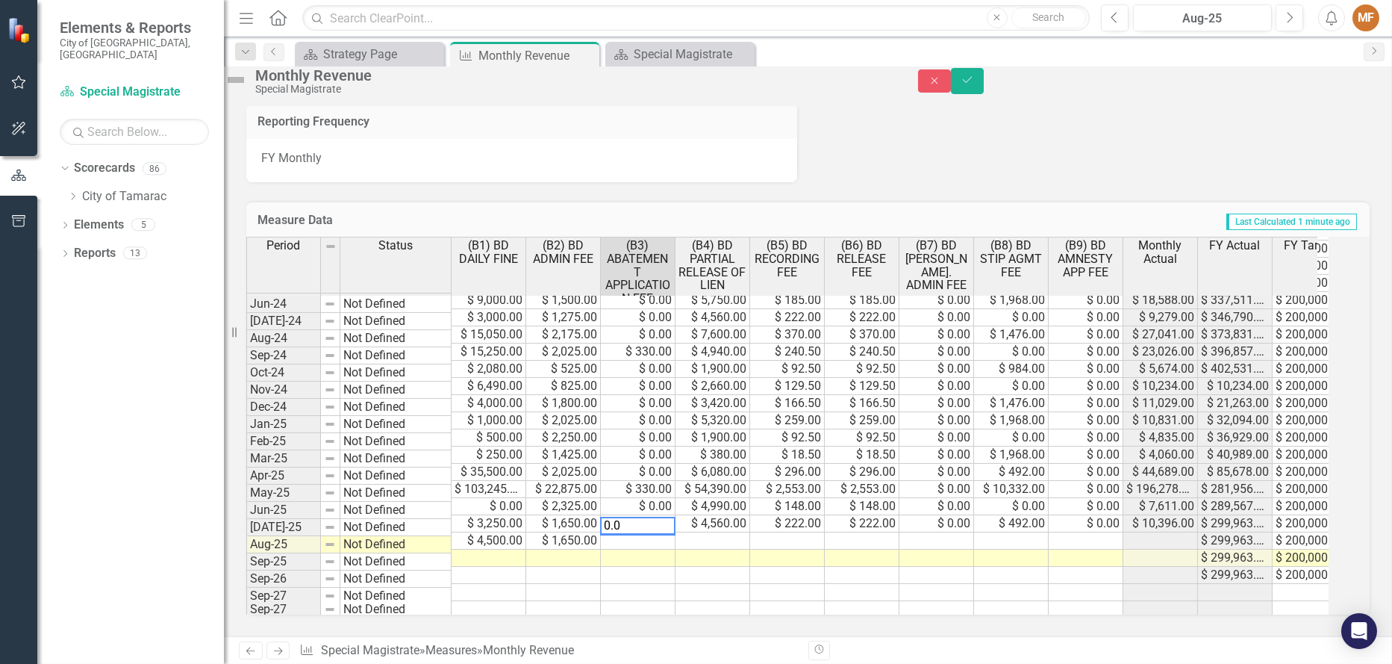
type textarea "0.00"
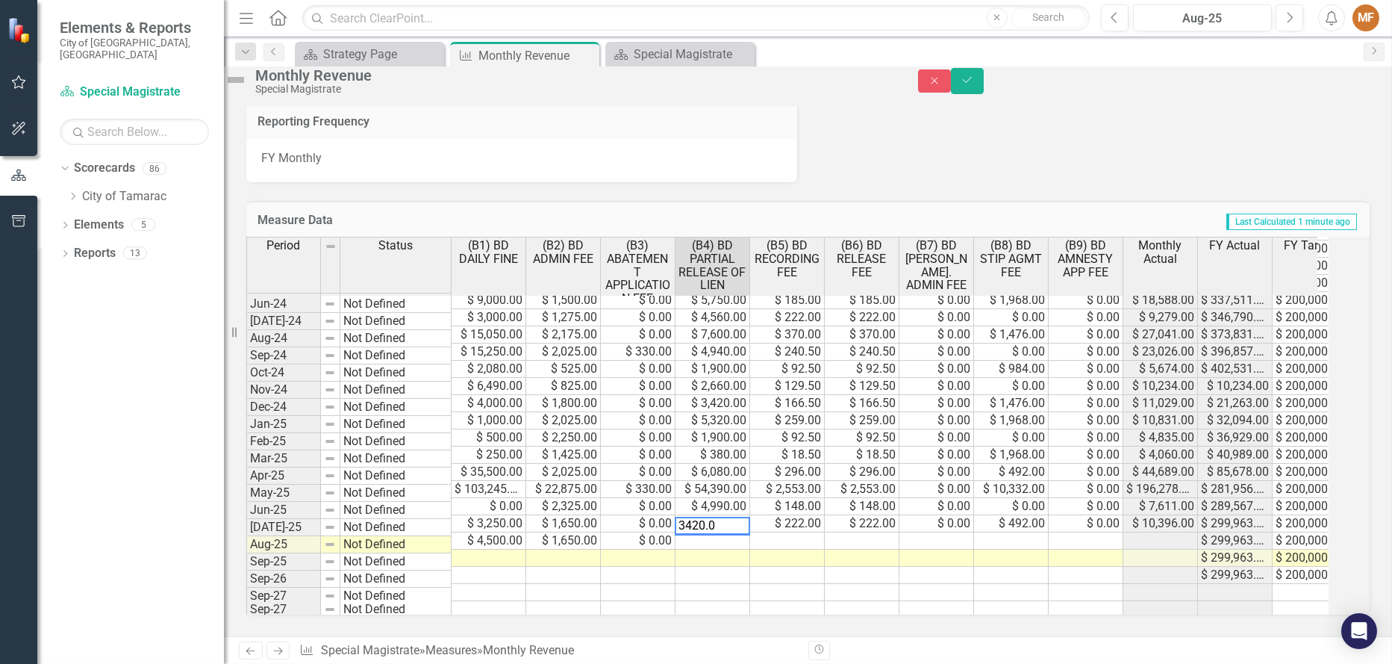
type textarea "3420.00"
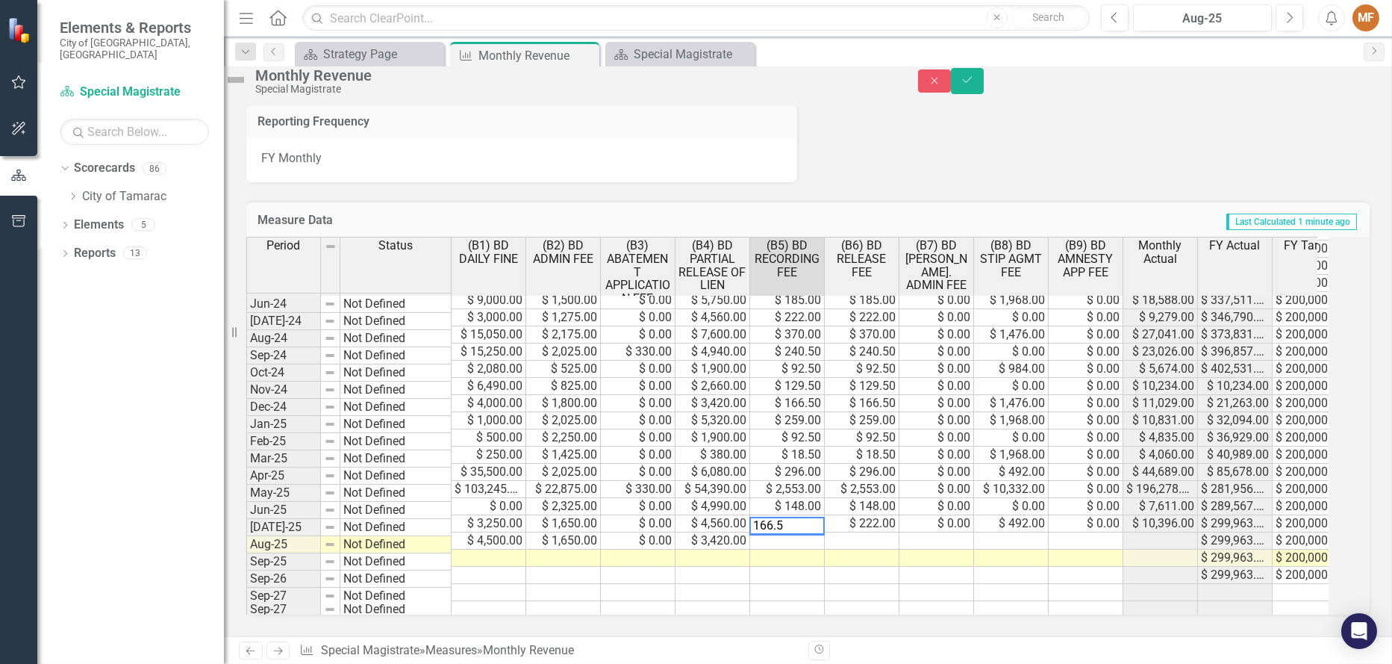
type textarea "166.50"
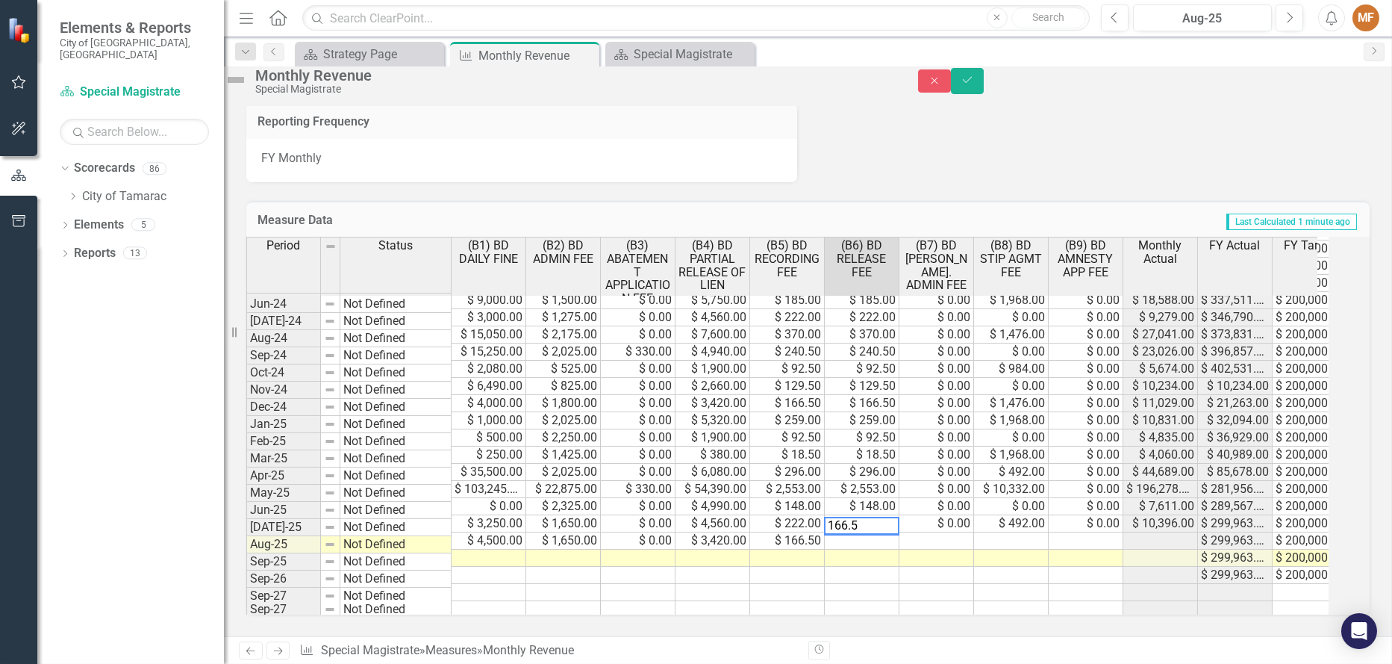
type textarea "166.50"
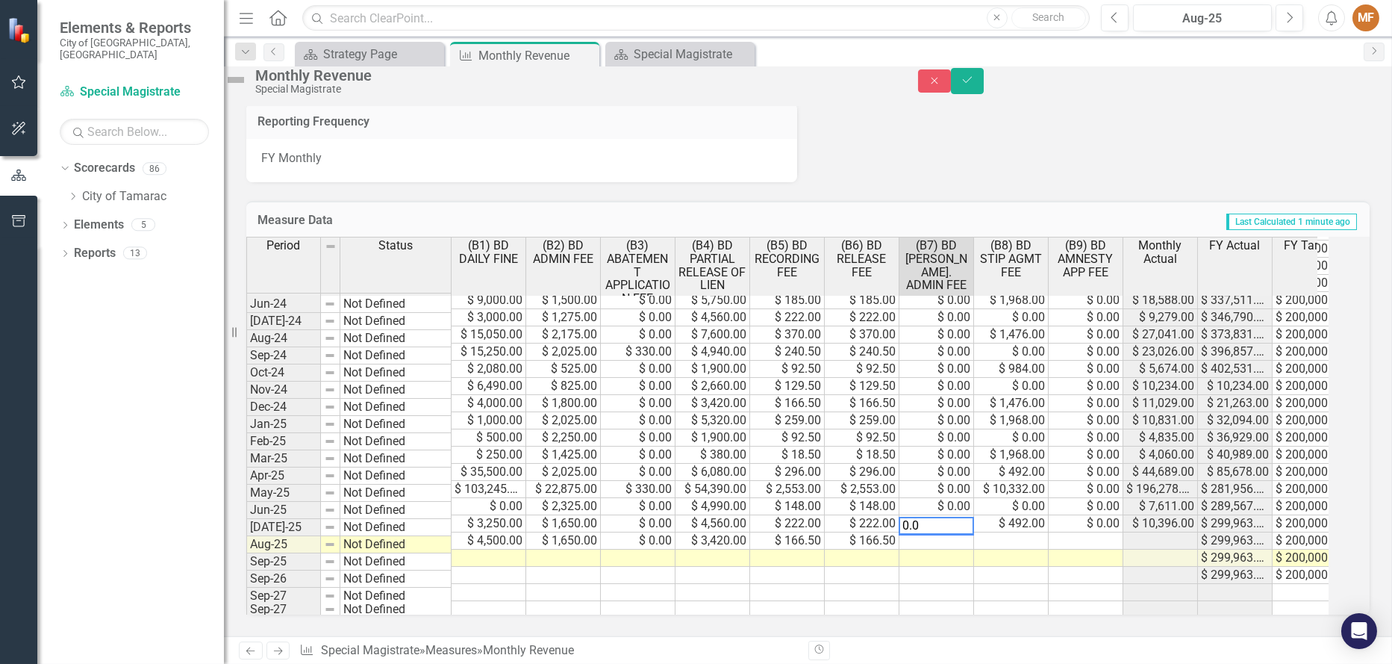
type textarea "0.00"
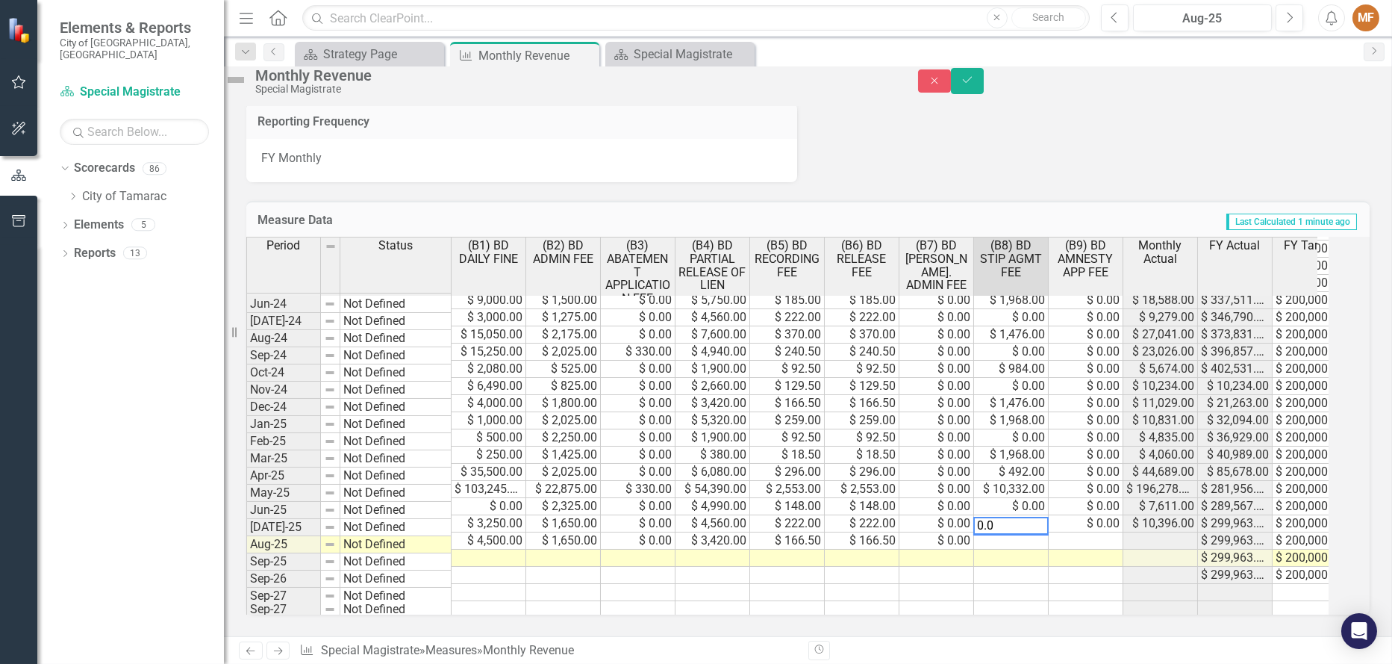
type textarea "0.00"
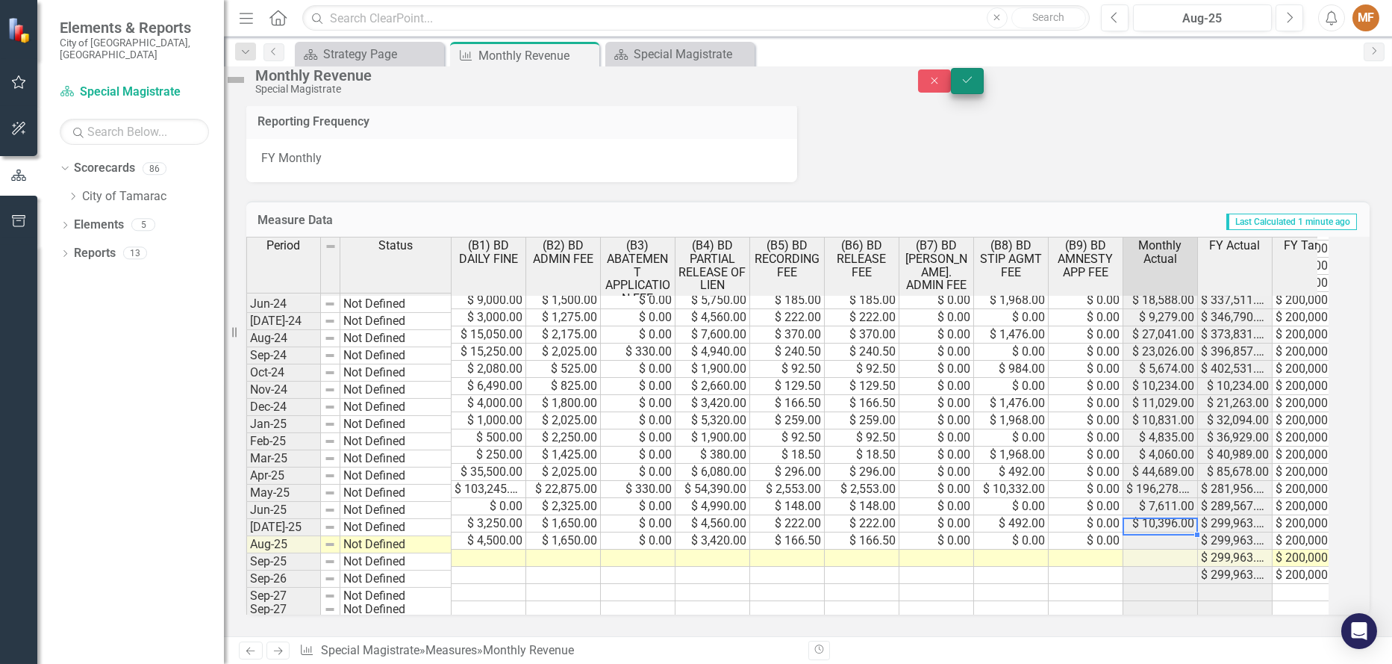
type textarea "0.00"
click at [984, 87] on button "Save" at bounding box center [967, 81] width 33 height 26
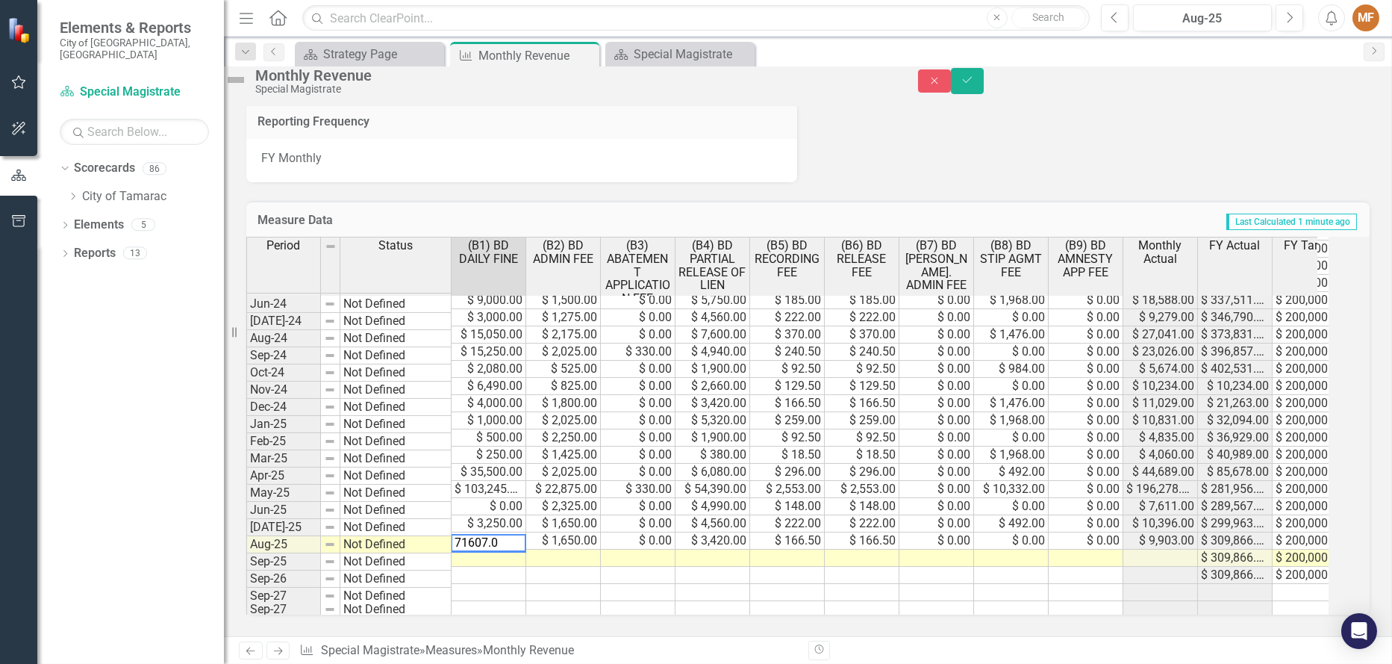
type textarea "71607.00"
type textarea "1725.00"
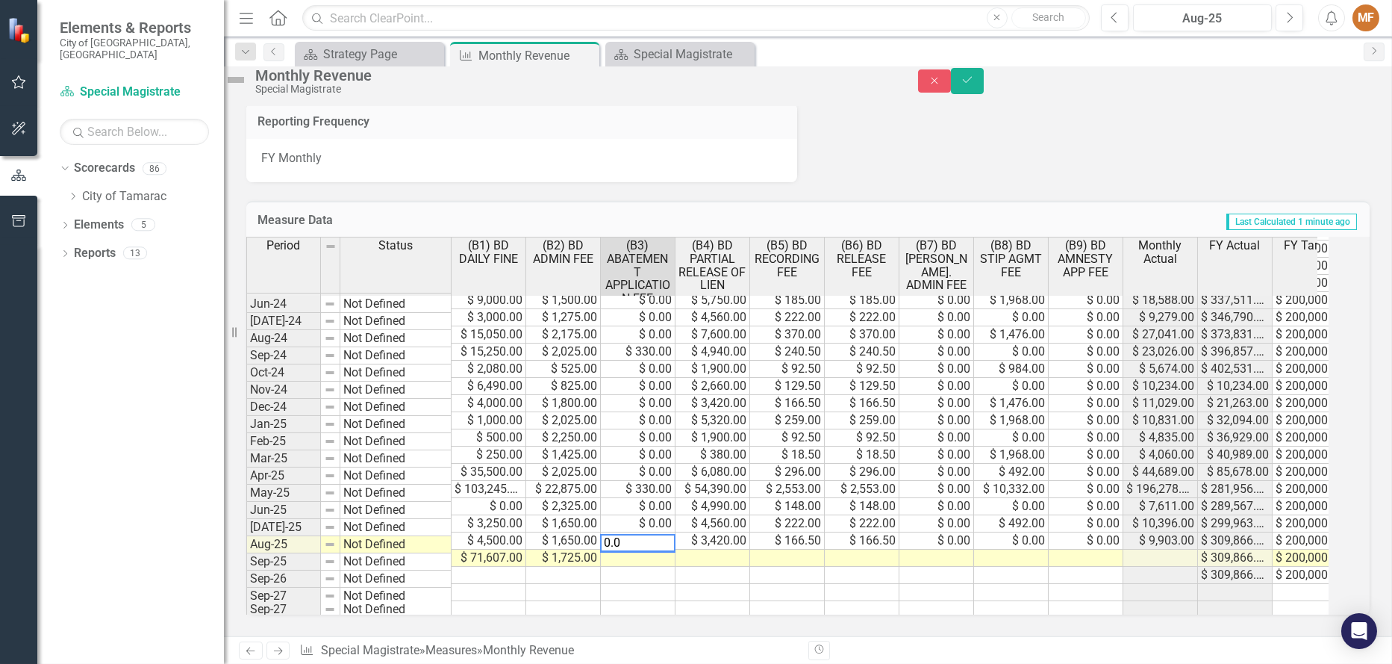
type textarea "0.00"
type textarea "4940.00"
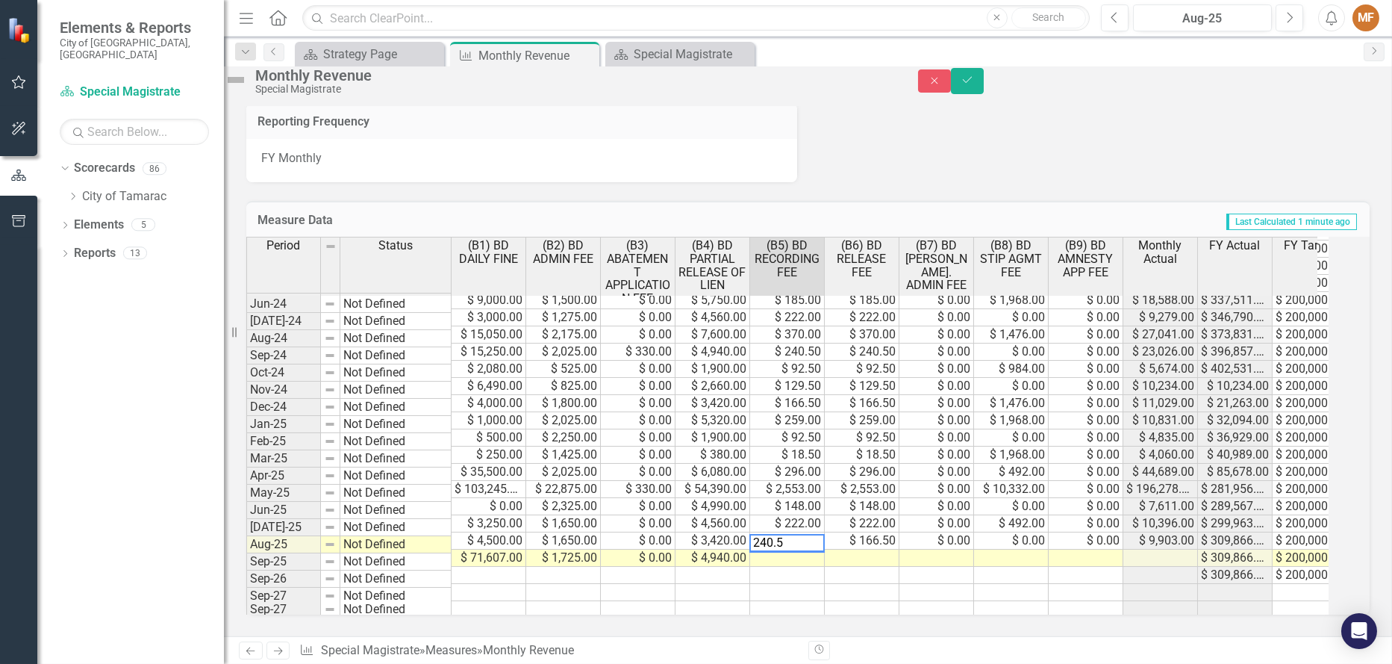
type textarea "240.50"
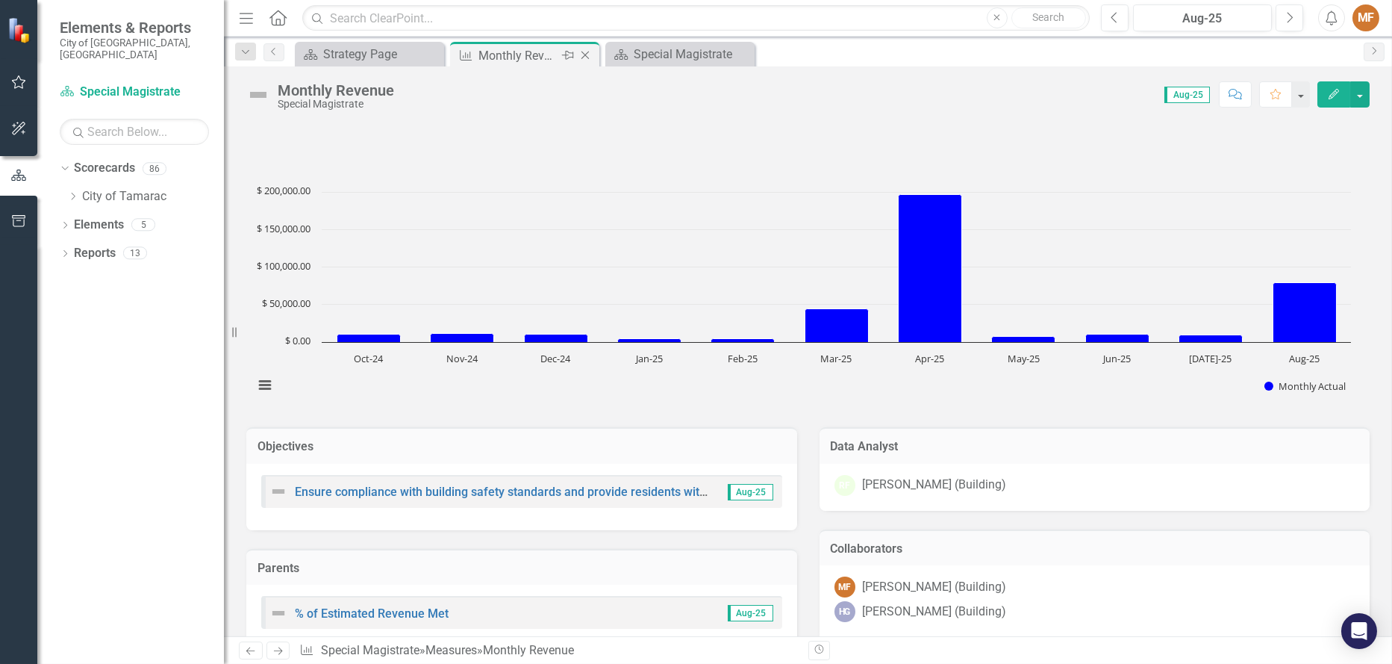
click at [560, 49] on div "Pin" at bounding box center [567, 55] width 19 height 19
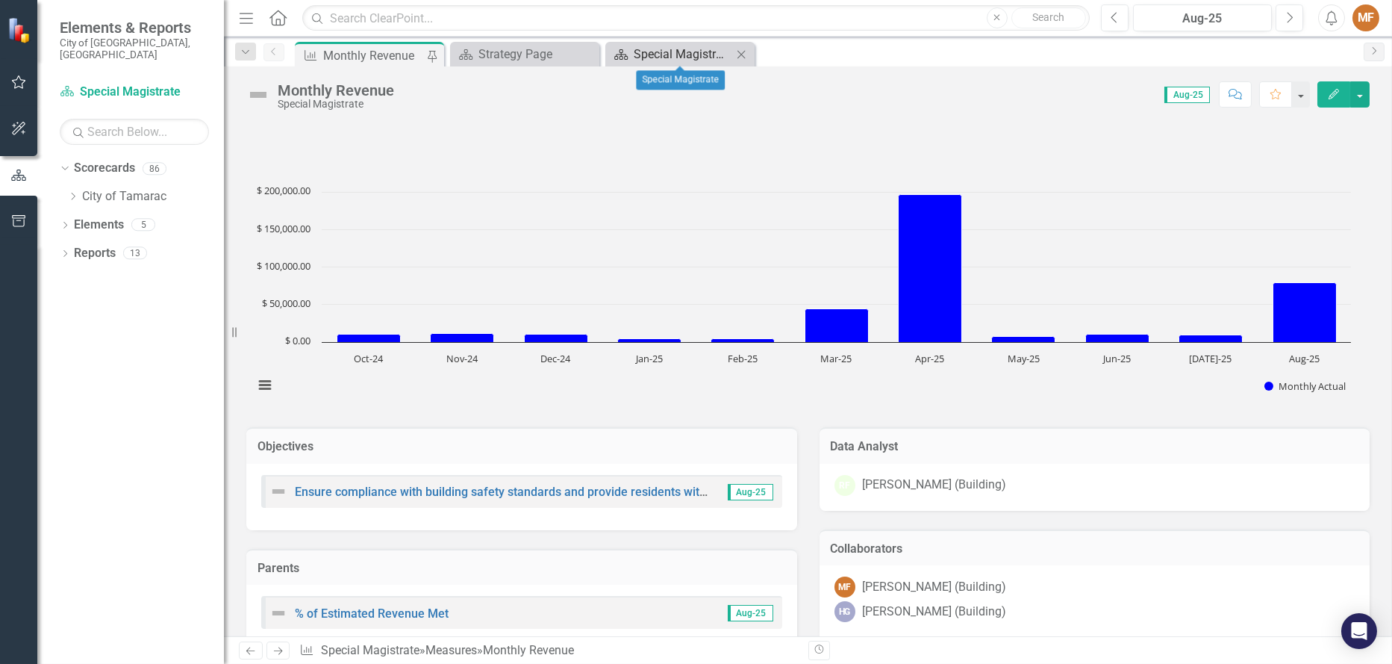
click at [663, 52] on div "Special Magistrate" at bounding box center [683, 54] width 99 height 19
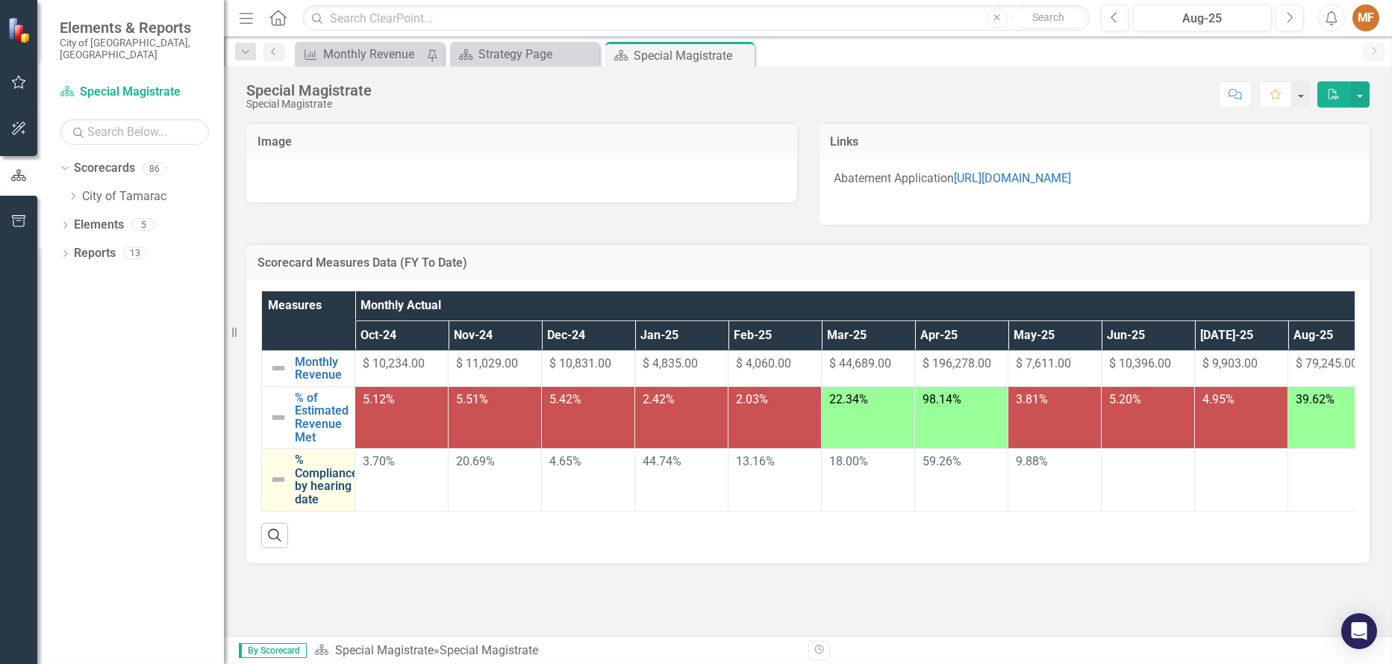
click at [321, 485] on link "% Compliance by hearing date" at bounding box center [326, 479] width 63 height 52
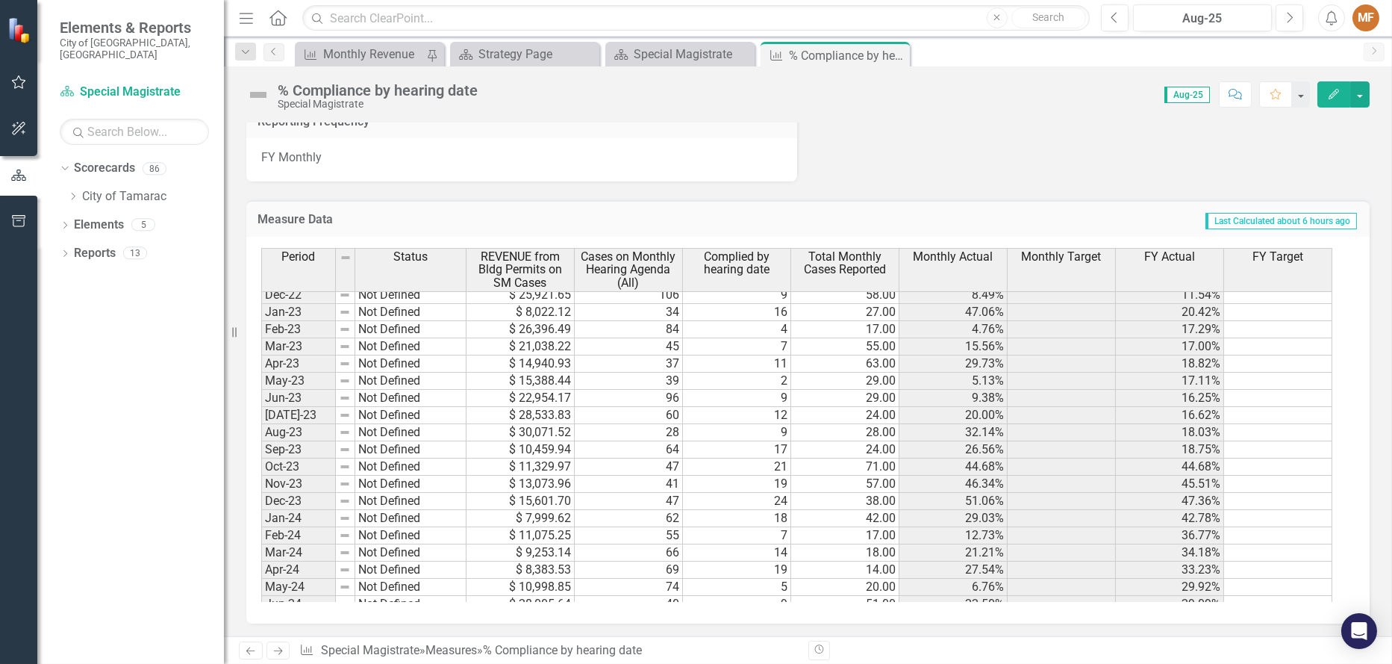
scroll to position [549, 0]
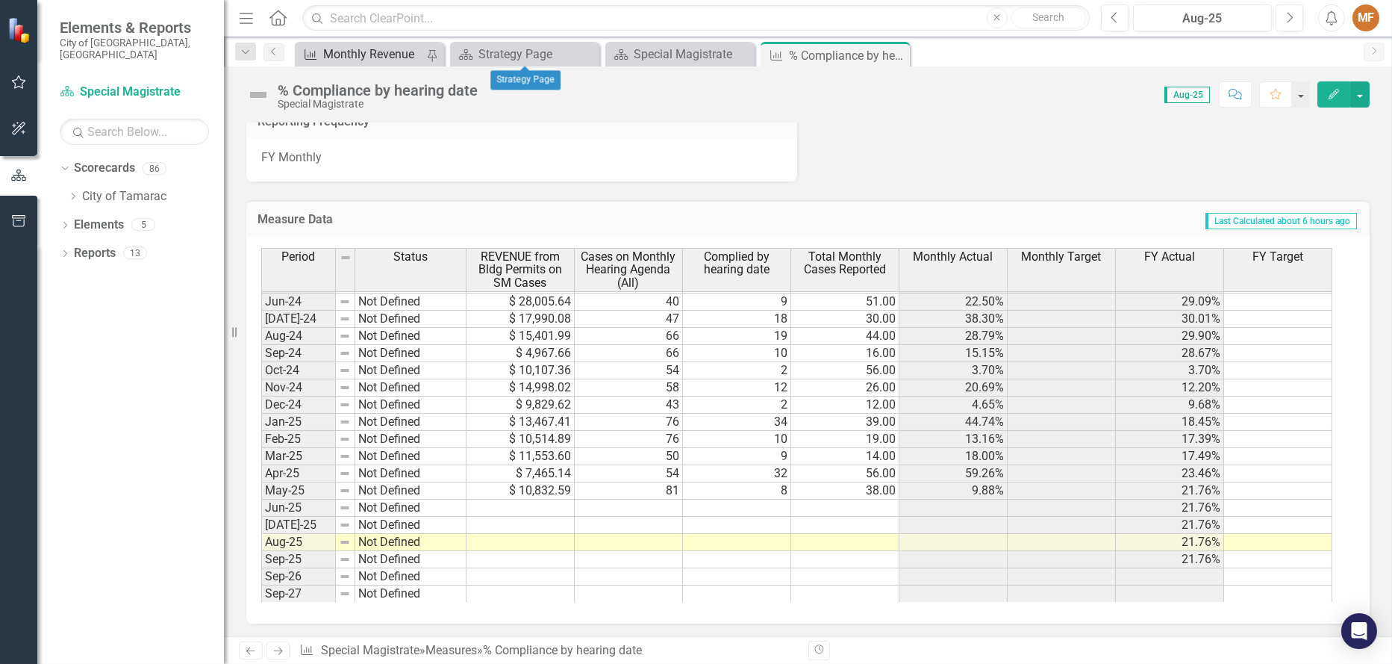
click at [411, 55] on div "Monthly Revenue" at bounding box center [374, 54] width 102 height 19
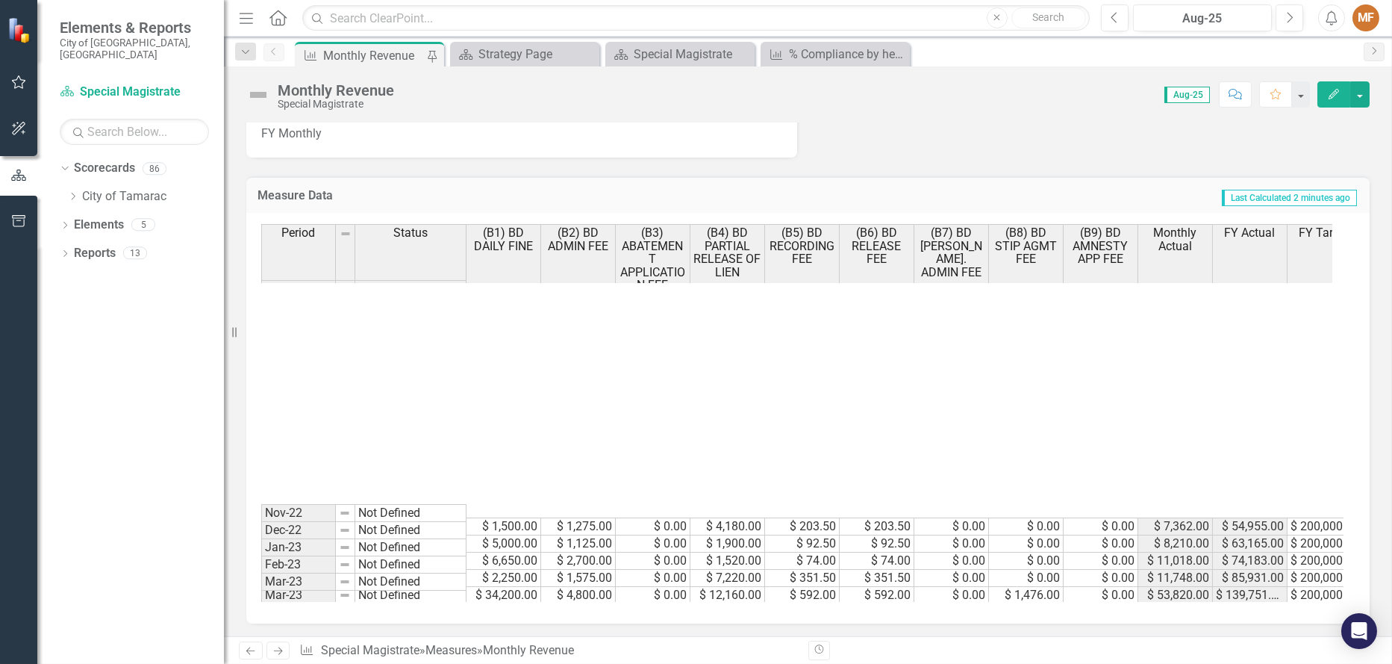
scroll to position [548, 0]
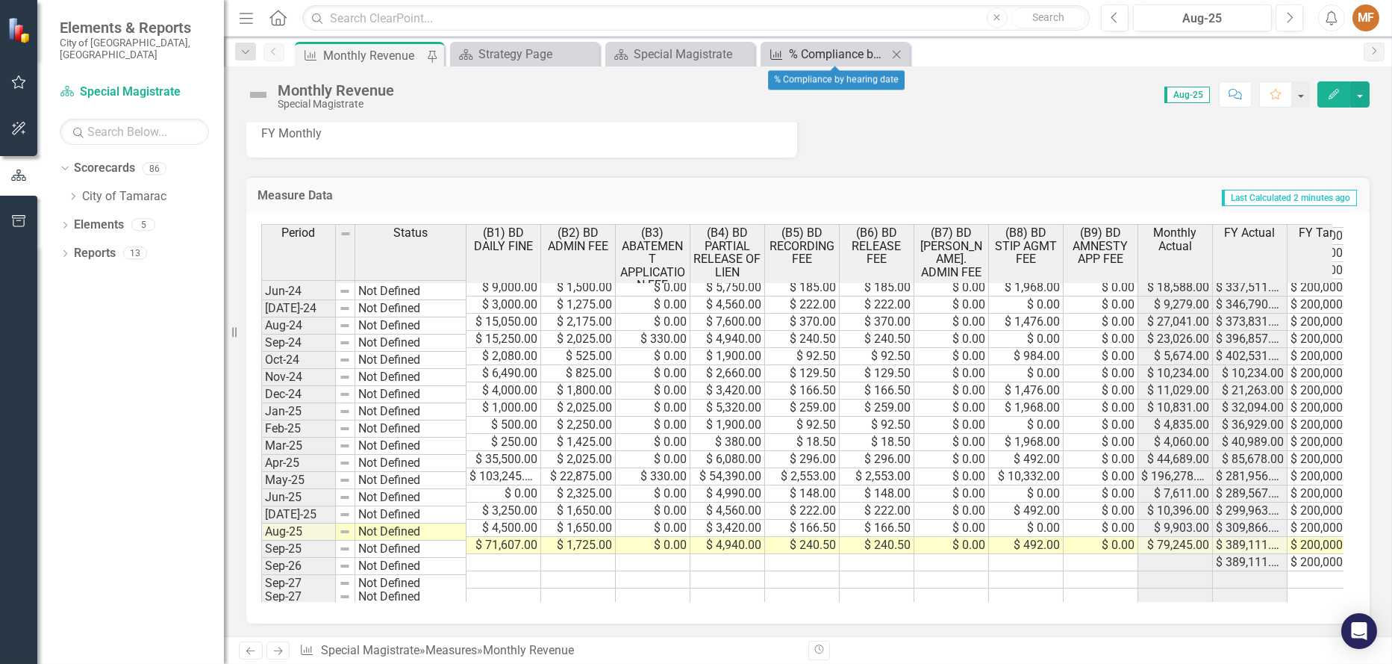
click at [827, 54] on div "% Compliance by hearing date" at bounding box center [838, 54] width 99 height 19
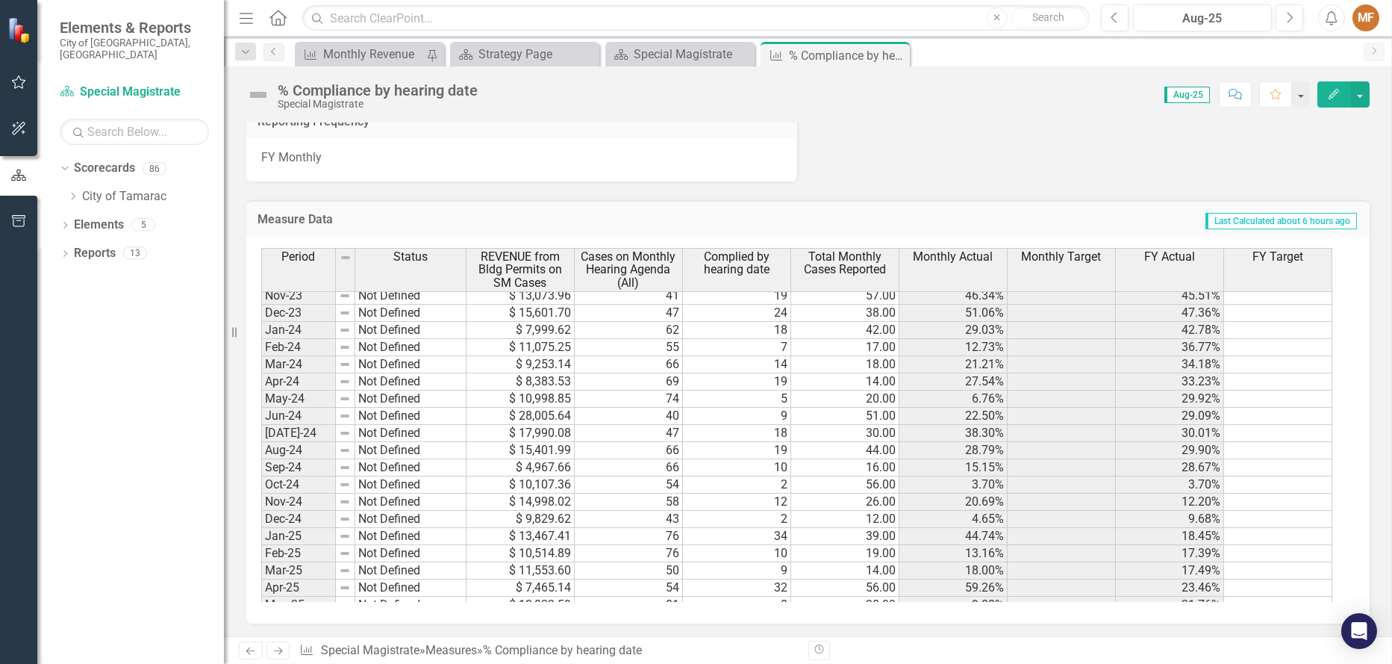
scroll to position [549, 0]
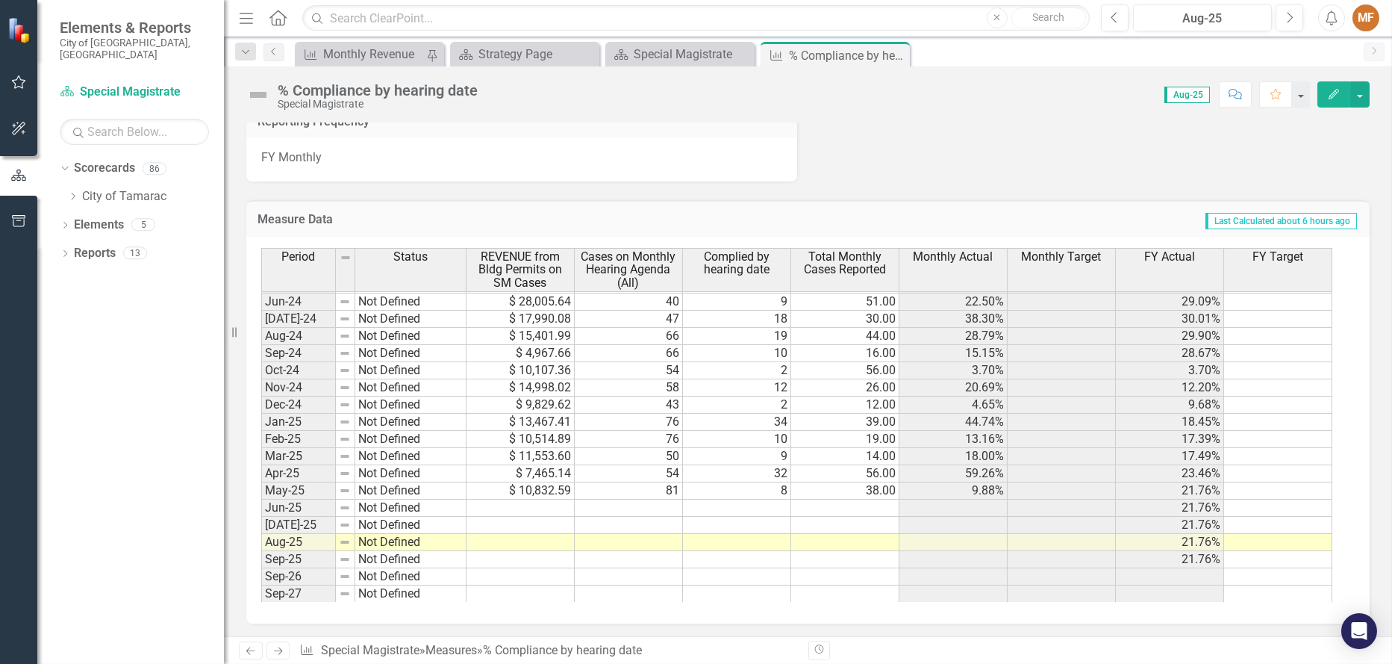
click at [554, 502] on tbody "Feb-23 Not Defined $ 26,396.49 84 4 17.00 4.76% 17.29% Mar-23 Not Defined $ 21,…" at bounding box center [796, 310] width 1071 height 584
click at [552, 507] on td at bounding box center [521, 507] width 108 height 17
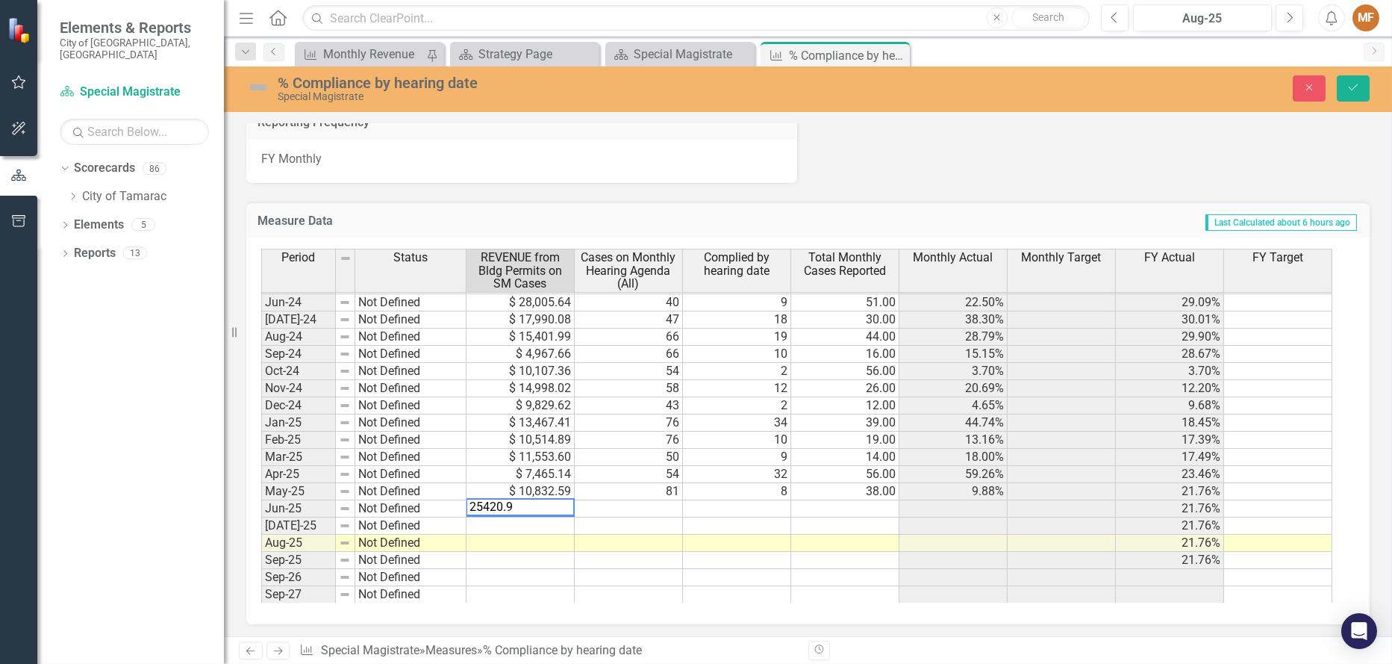
type textarea "25420.98"
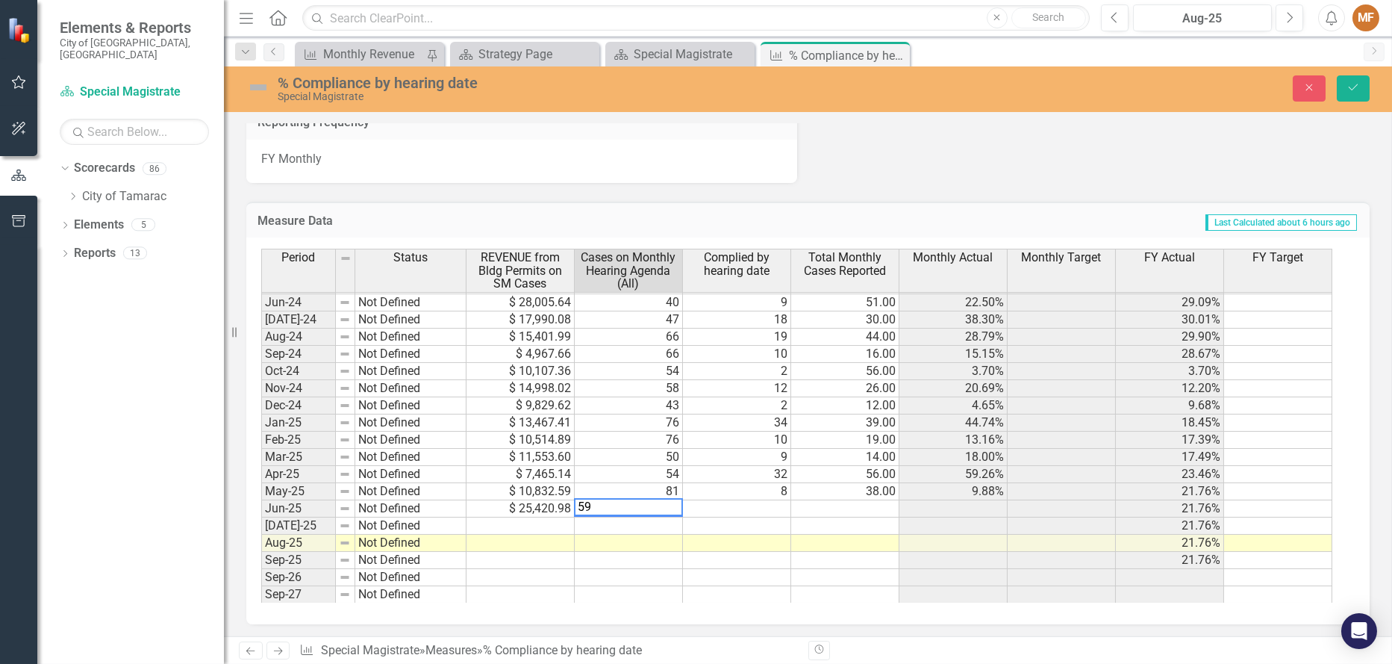
type textarea "59"
click at [723, 507] on td at bounding box center [737, 508] width 108 height 17
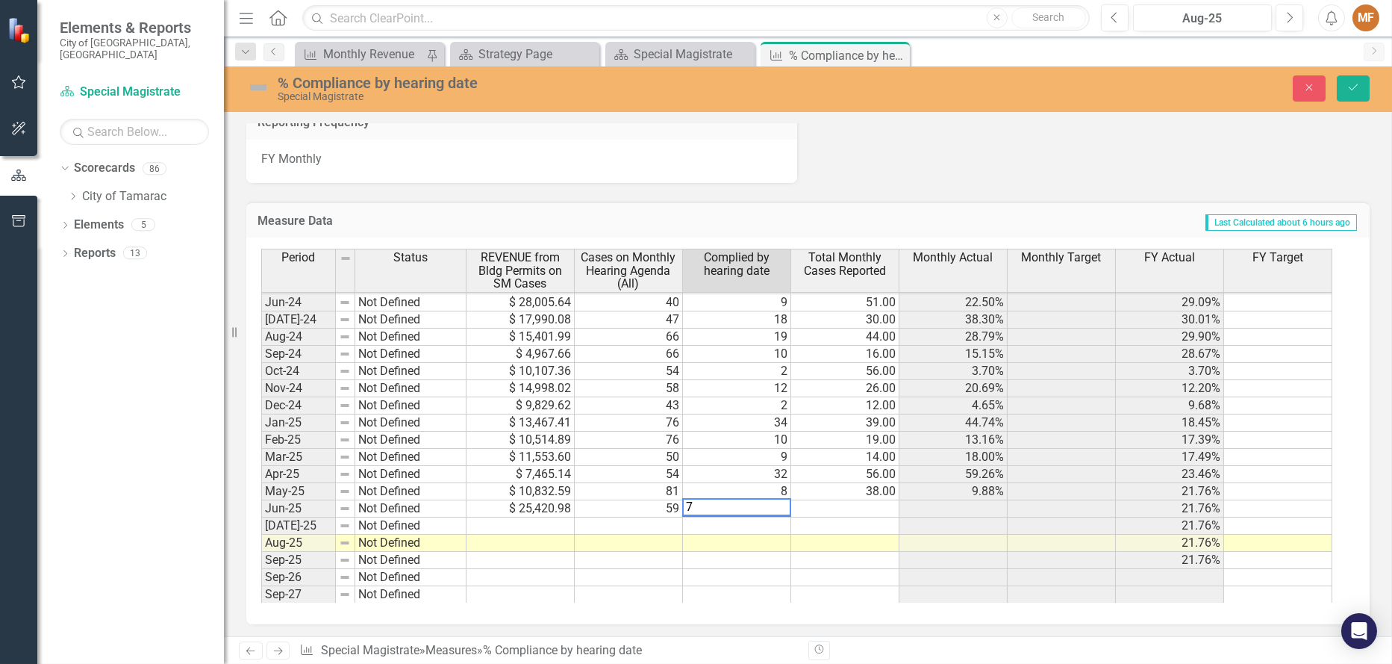
type textarea "7"
click at [849, 507] on td at bounding box center [845, 508] width 108 height 17
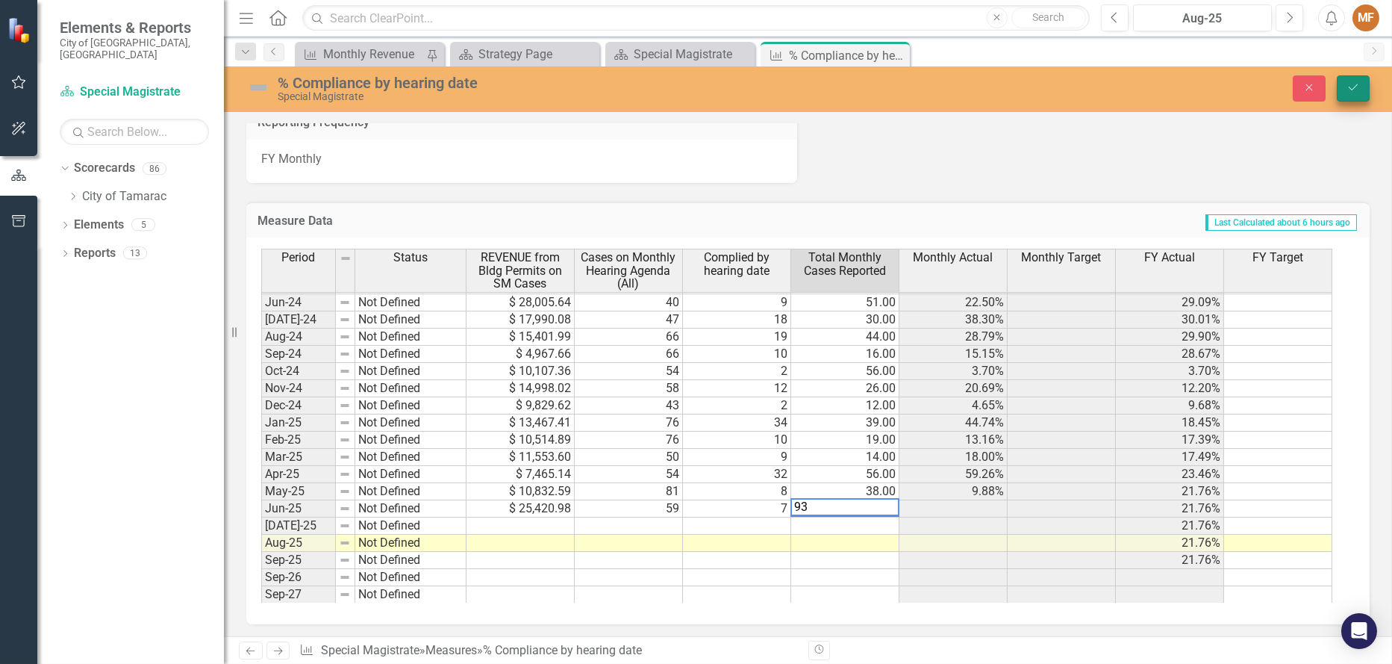
type textarea "93"
click at [1356, 92] on icon "Save" at bounding box center [1353, 87] width 13 height 10
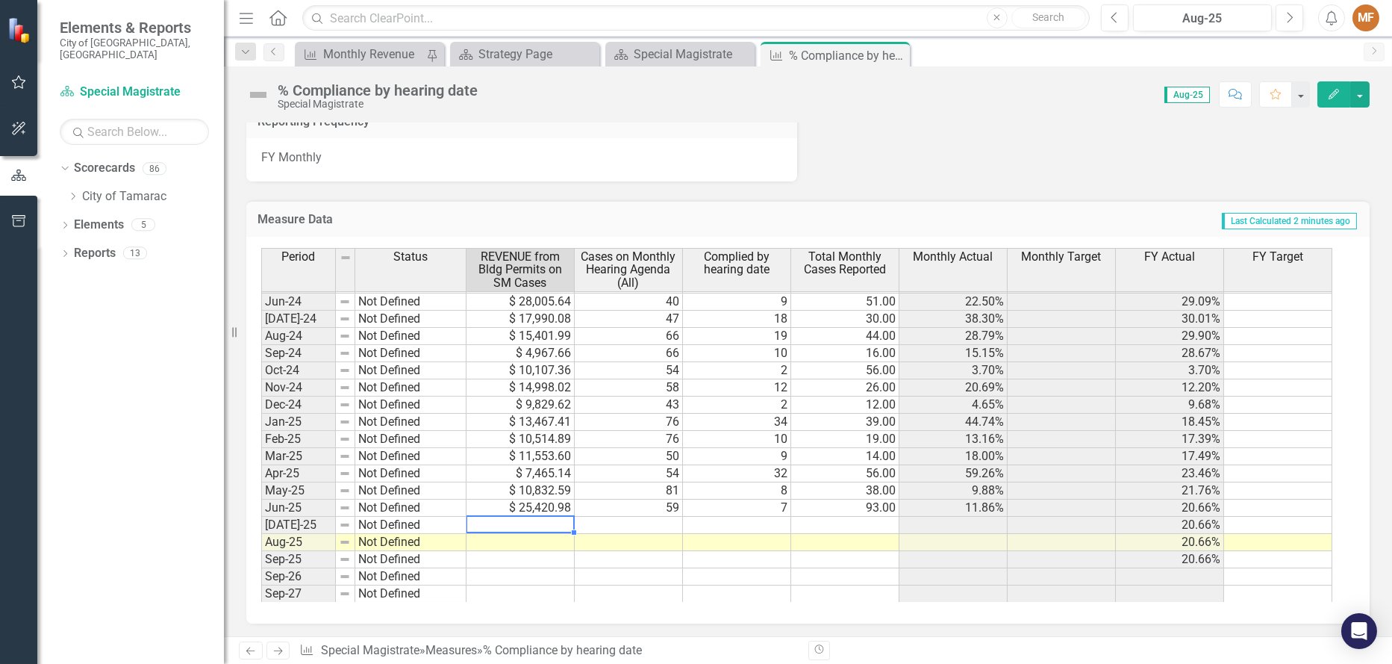
click at [547, 523] on tbody "Feb-23 Not Defined $ 26,396.49 84 4 17.00 4.76% 17.29% Mar-23 Not Defined $ 21,…" at bounding box center [796, 310] width 1071 height 584
click at [547, 482] on td "$ 7,465.14" at bounding box center [521, 473] width 108 height 17
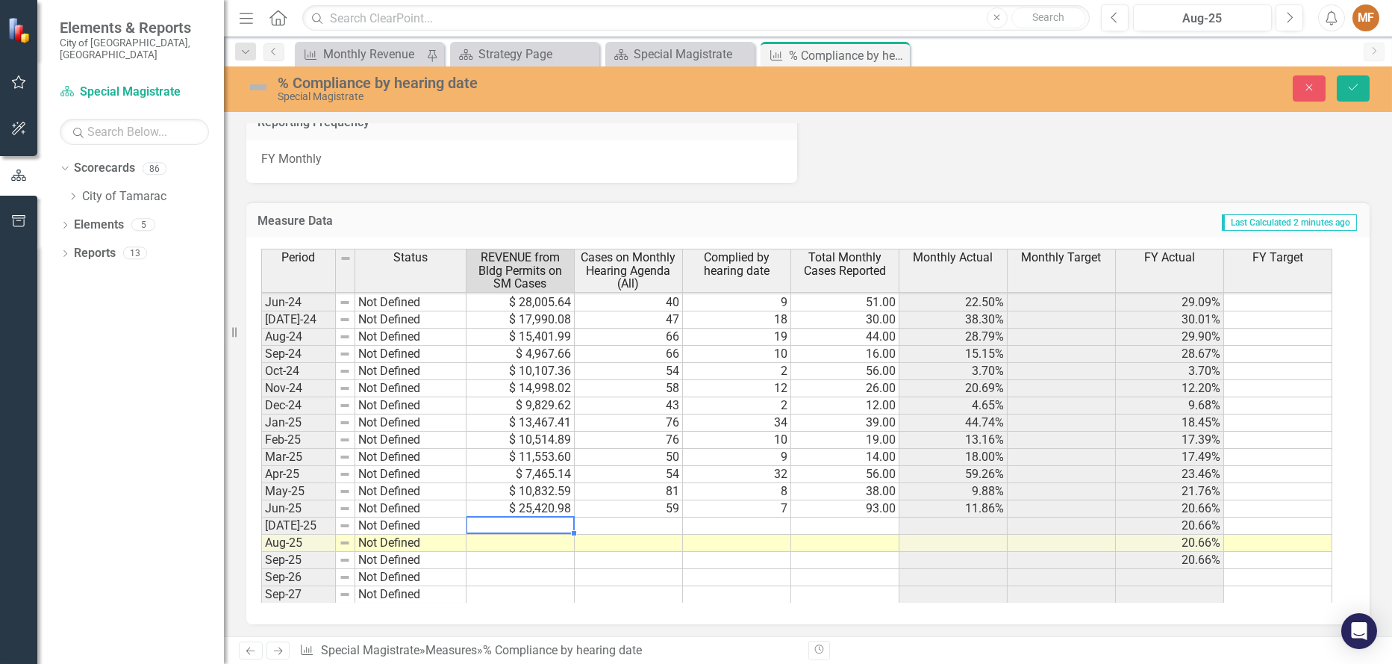
click at [547, 523] on td at bounding box center [521, 525] width 108 height 17
type textarea "37274.64"
click at [617, 523] on td at bounding box center [629, 525] width 108 height 17
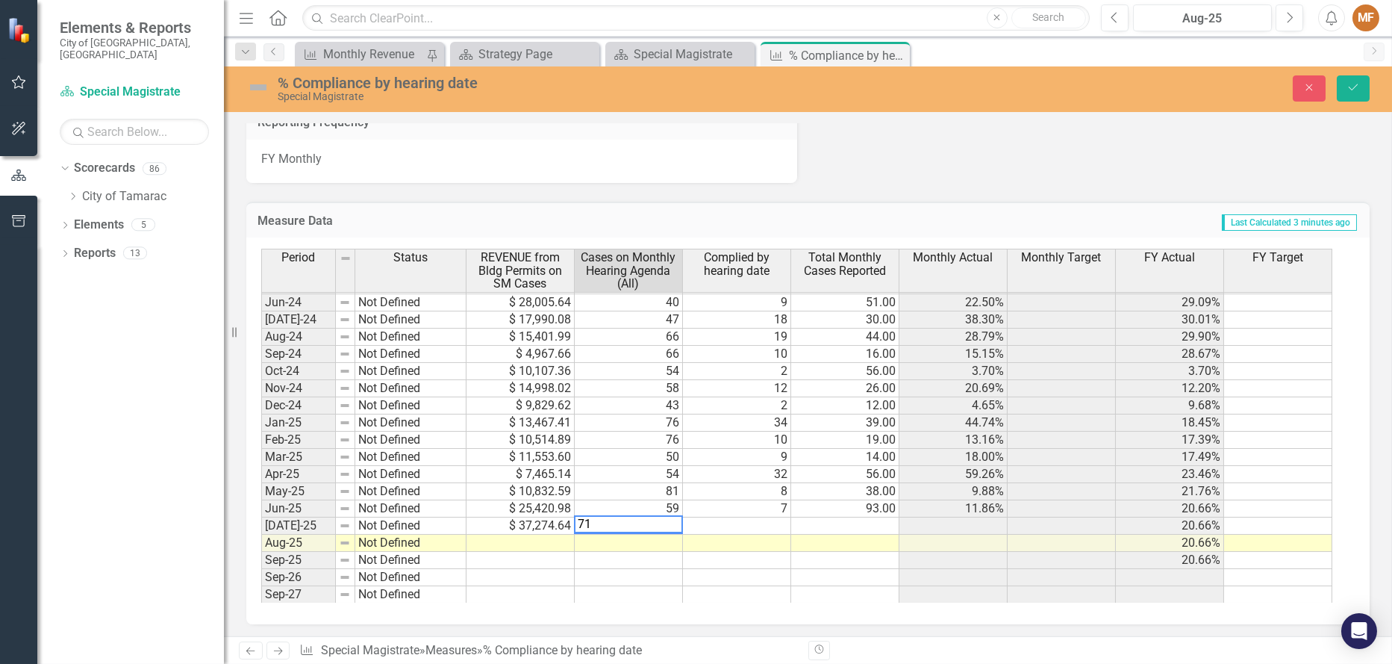
type textarea "71"
click at [747, 519] on td at bounding box center [737, 525] width 108 height 17
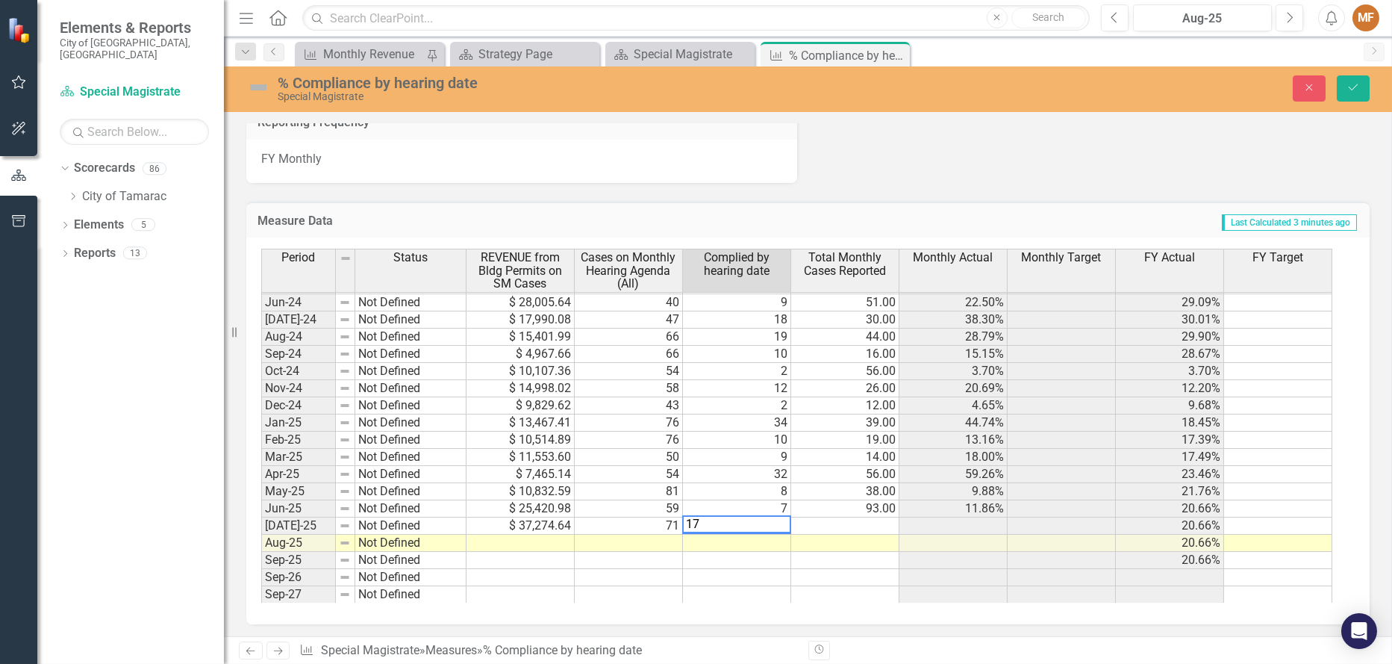
type textarea "17"
click at [849, 523] on td at bounding box center [845, 525] width 108 height 17
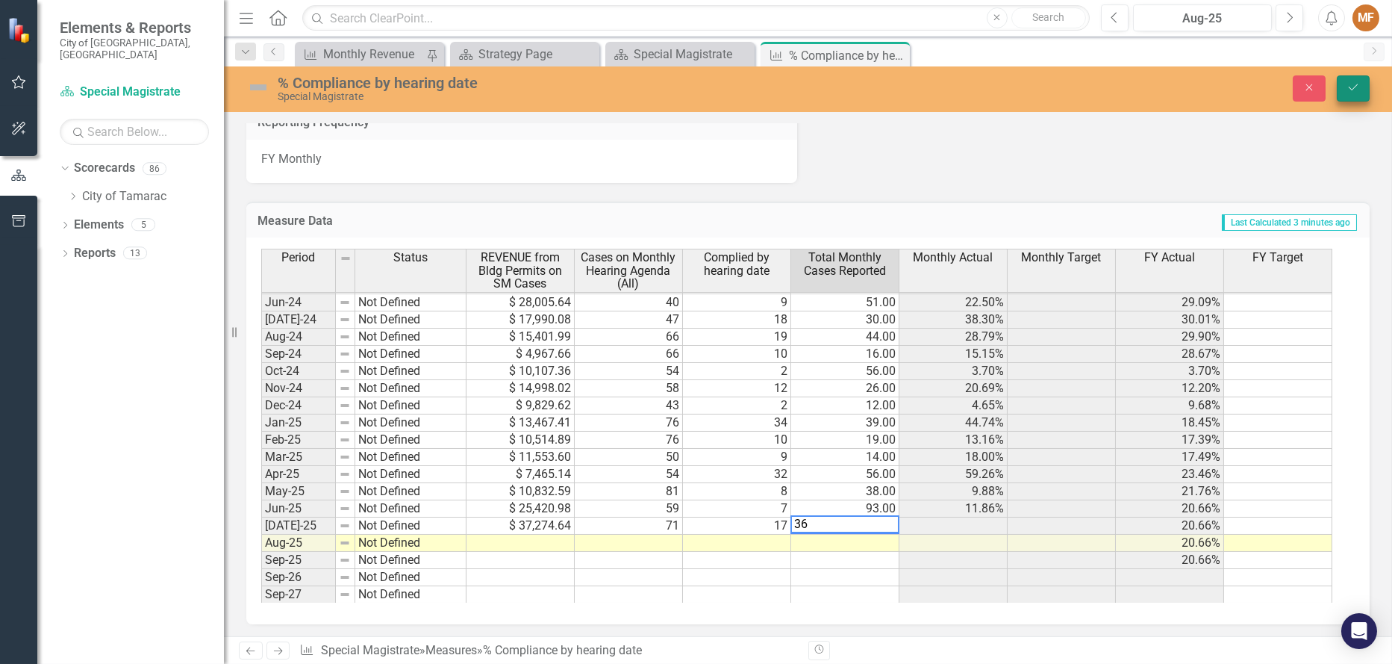
type textarea "36"
click at [1348, 90] on icon "Save" at bounding box center [1353, 87] width 13 height 10
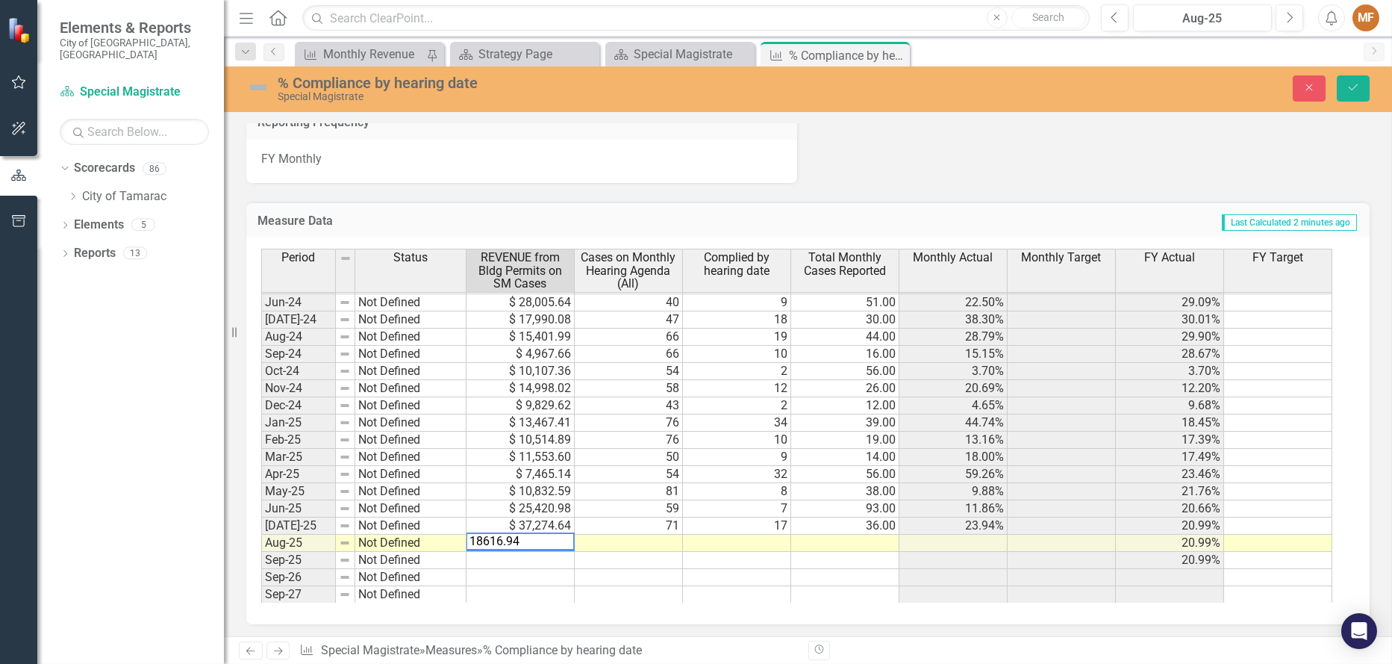
type textarea "18616.94"
click at [643, 537] on td at bounding box center [629, 542] width 108 height 17
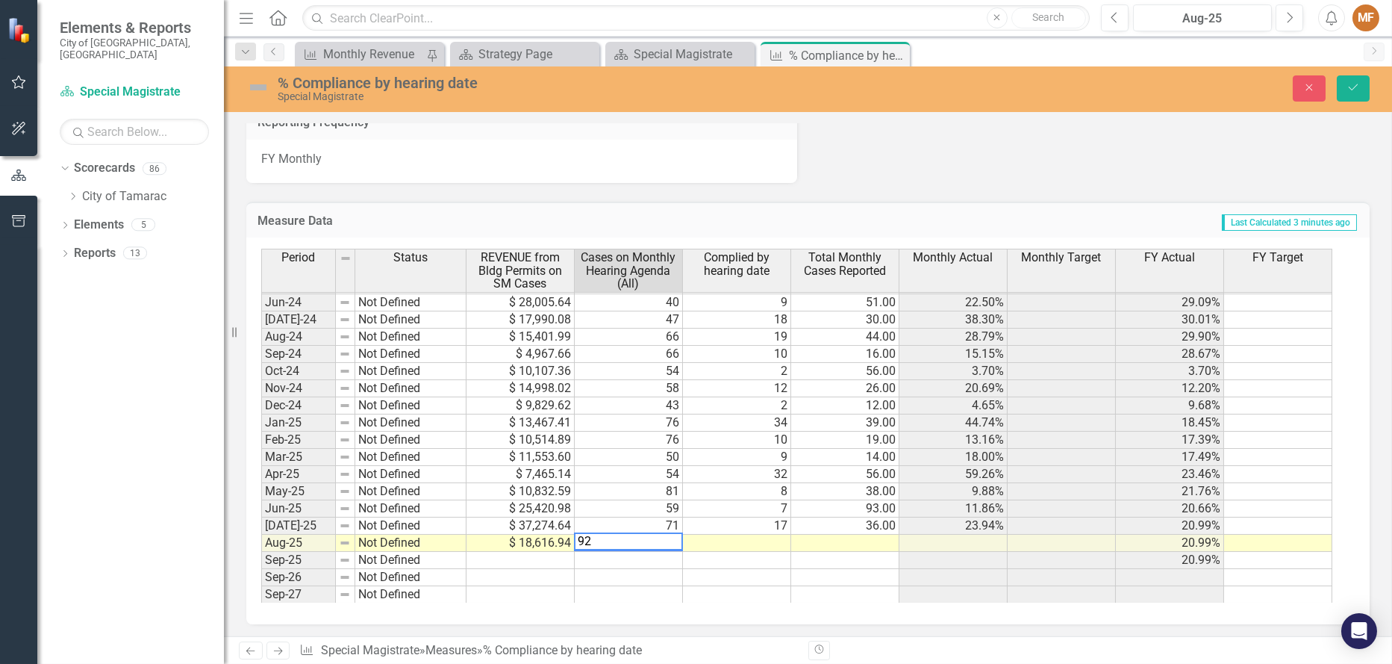
type textarea "92"
click at [729, 540] on td at bounding box center [737, 542] width 108 height 17
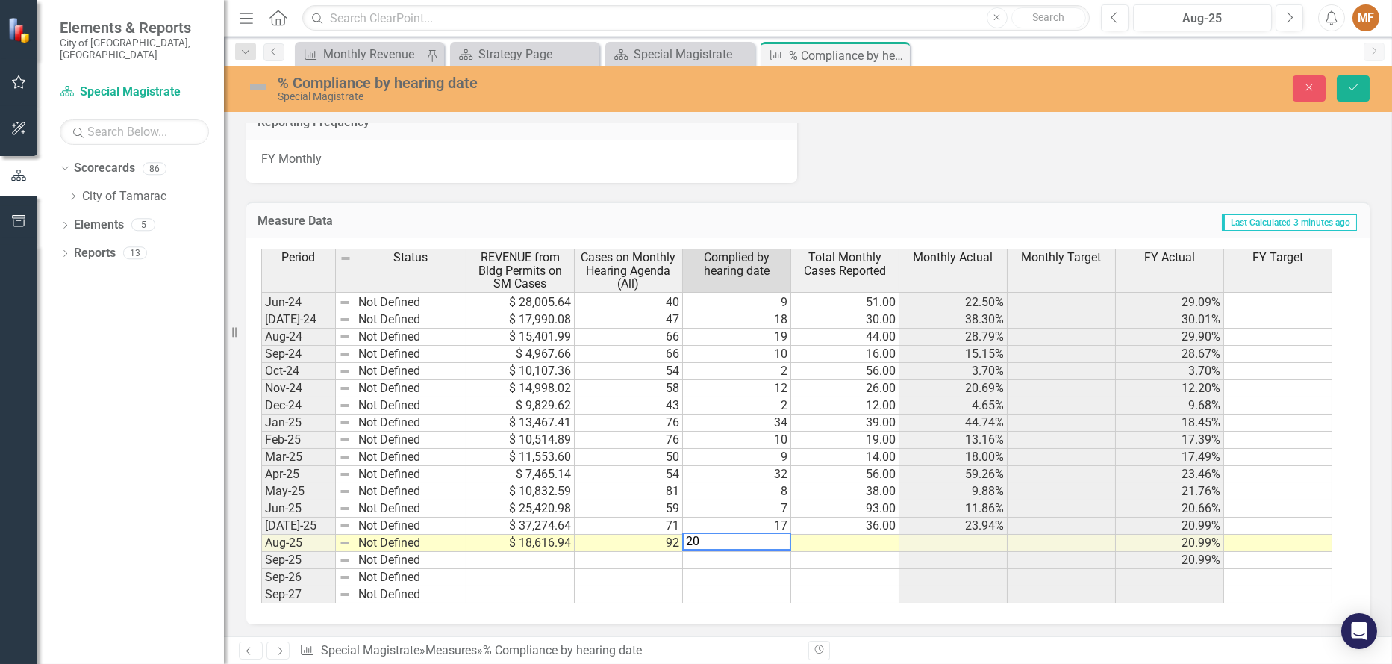
type textarea "20"
click at [823, 540] on td at bounding box center [845, 542] width 108 height 17
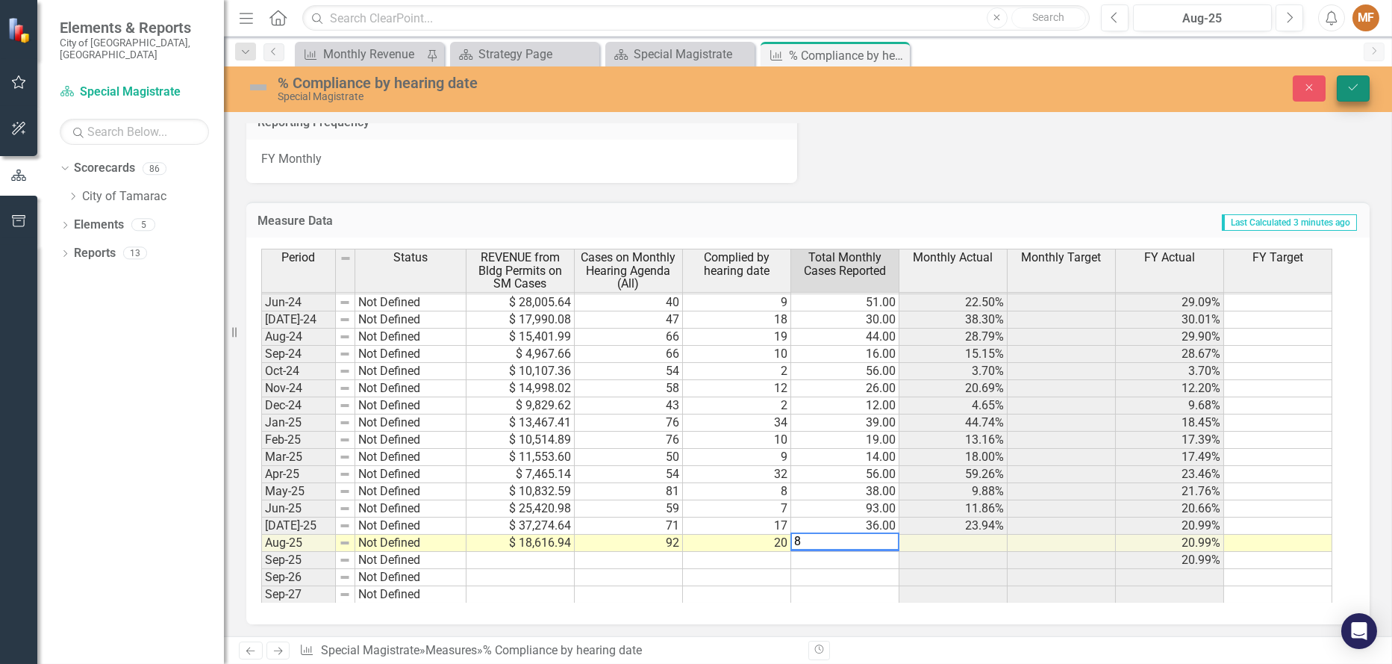
type textarea "8"
click at [1347, 84] on icon "Save" at bounding box center [1353, 87] width 13 height 10
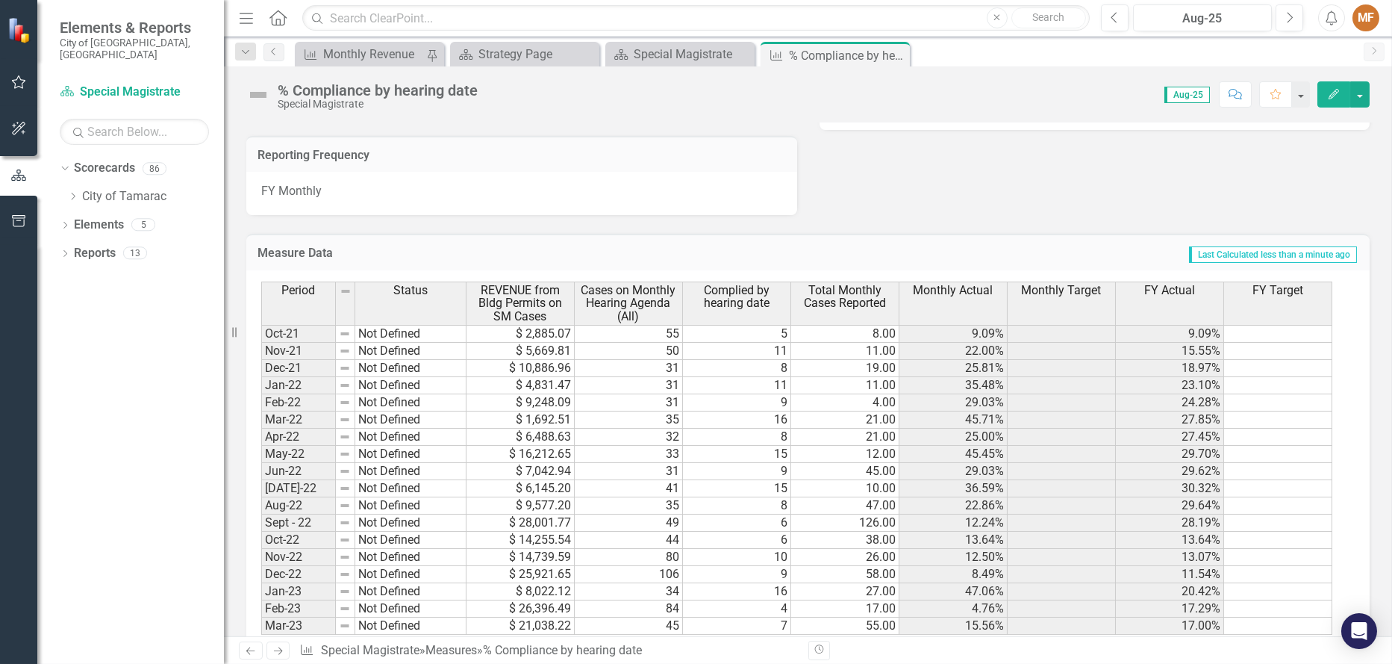
scroll to position [938, 0]
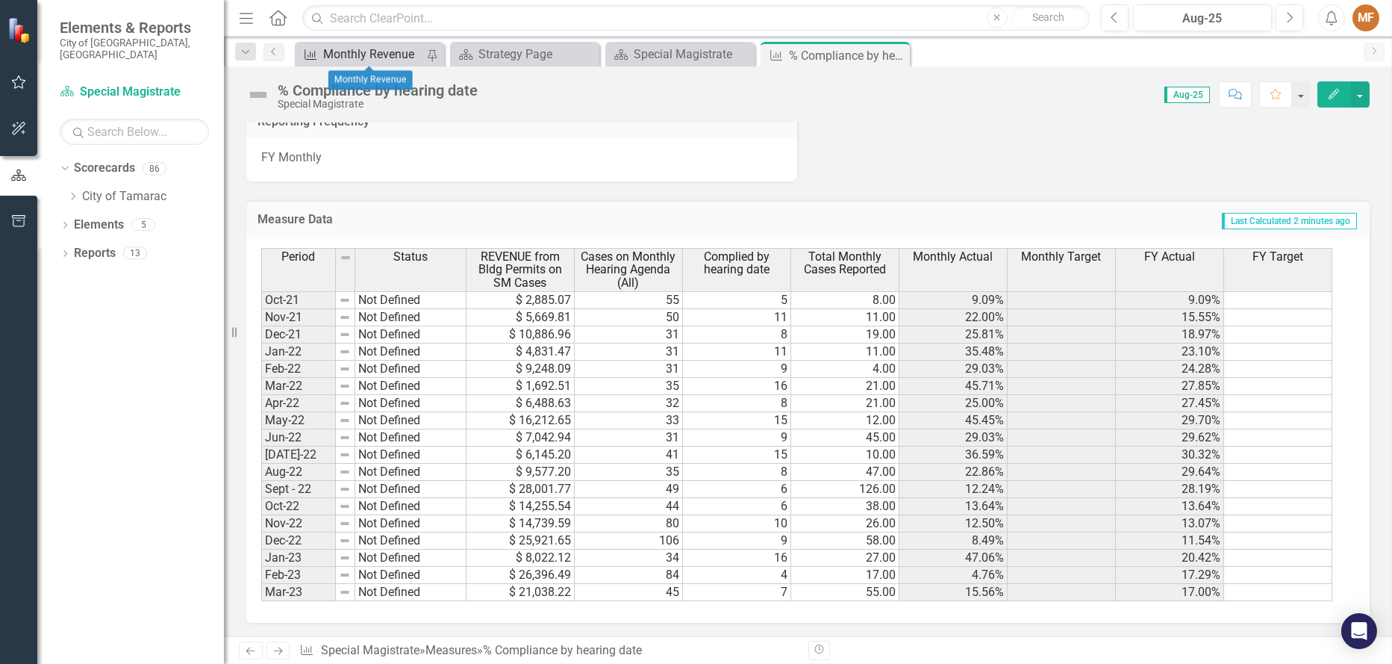
click at [380, 55] on div "Monthly Revenue" at bounding box center [374, 54] width 102 height 19
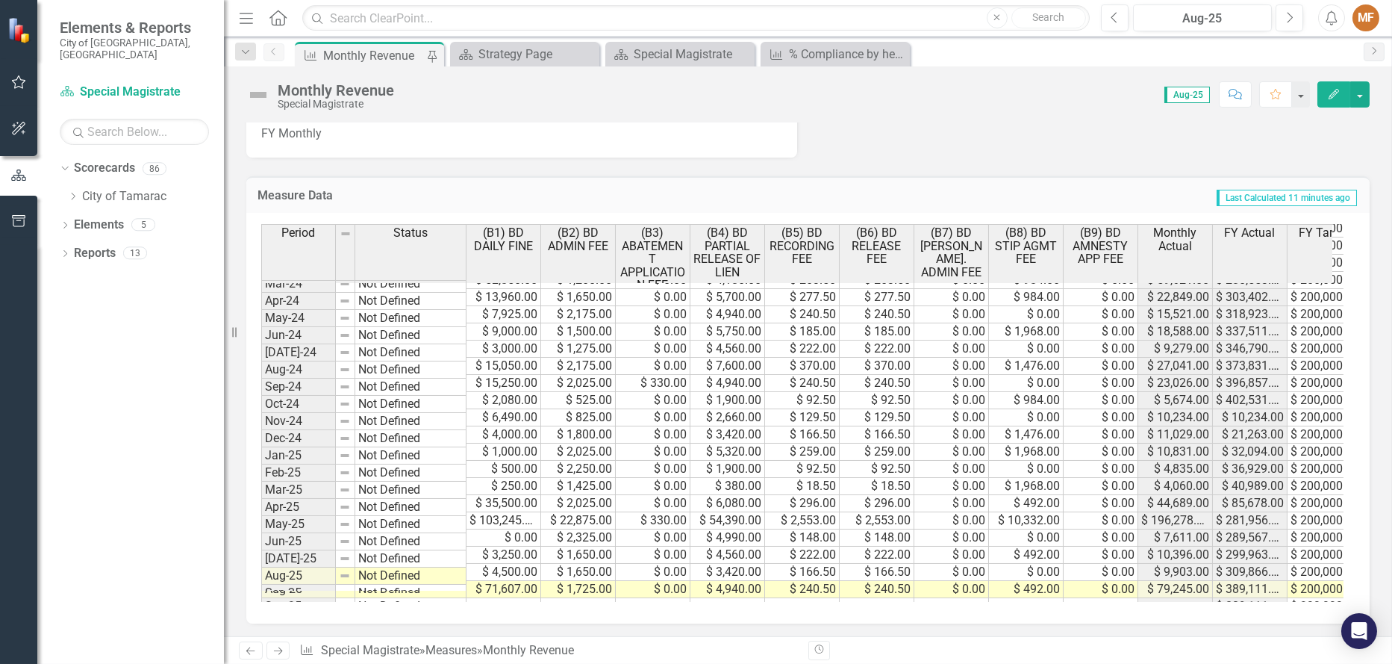
scroll to position [548, 0]
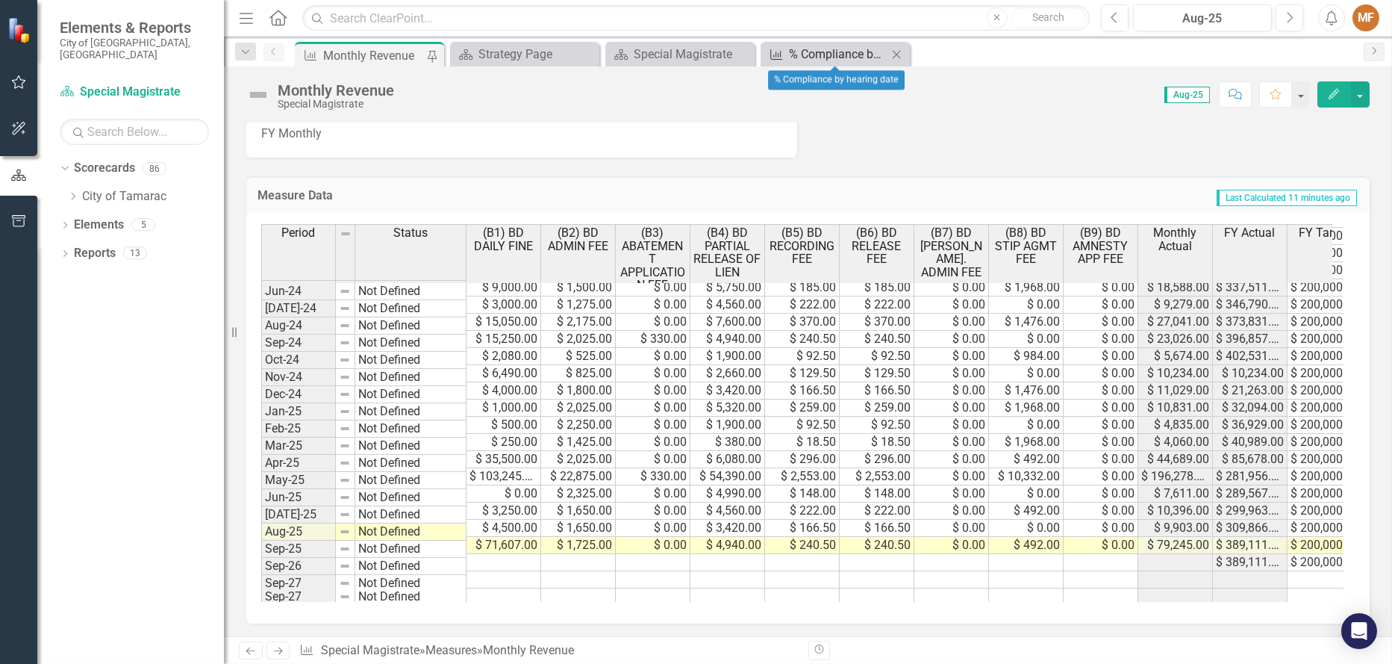
click at [801, 53] on div "% Compliance by hearing date" at bounding box center [838, 54] width 99 height 19
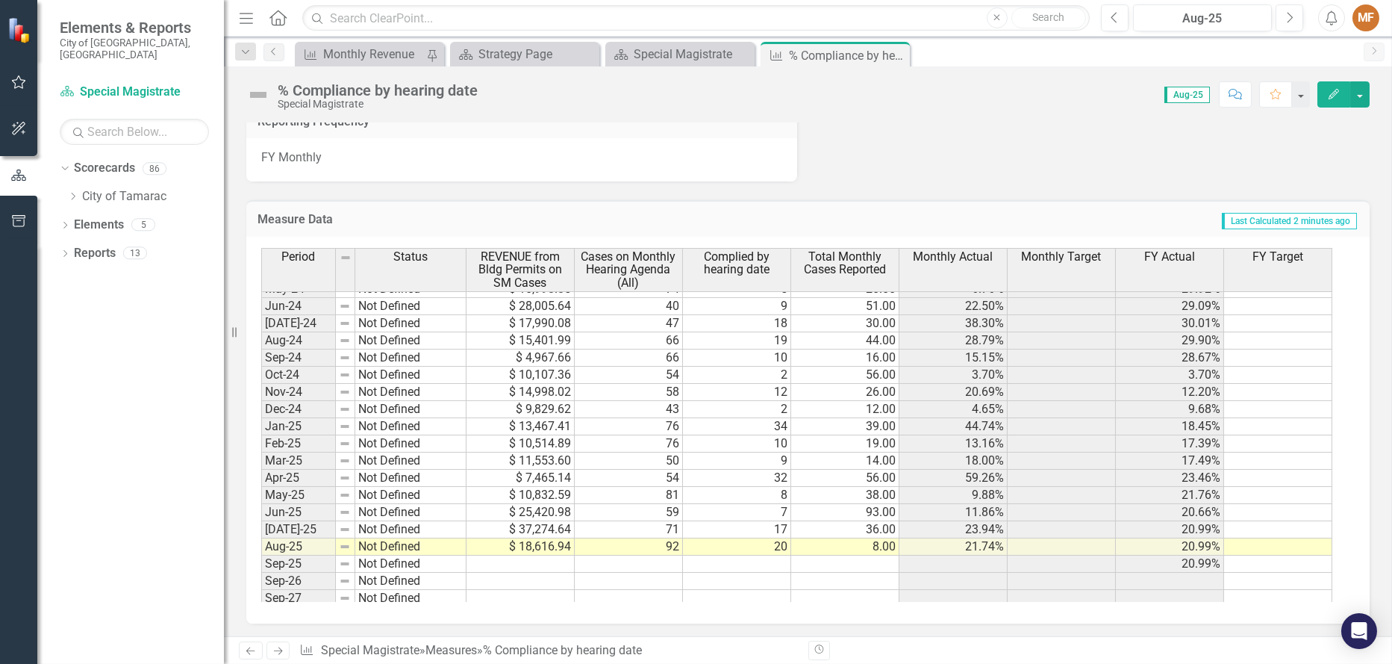
scroll to position [546, 0]
click at [1365, 22] on div "MF" at bounding box center [1366, 17] width 27 height 27
click at [870, 544] on td "8.00" at bounding box center [845, 545] width 108 height 17
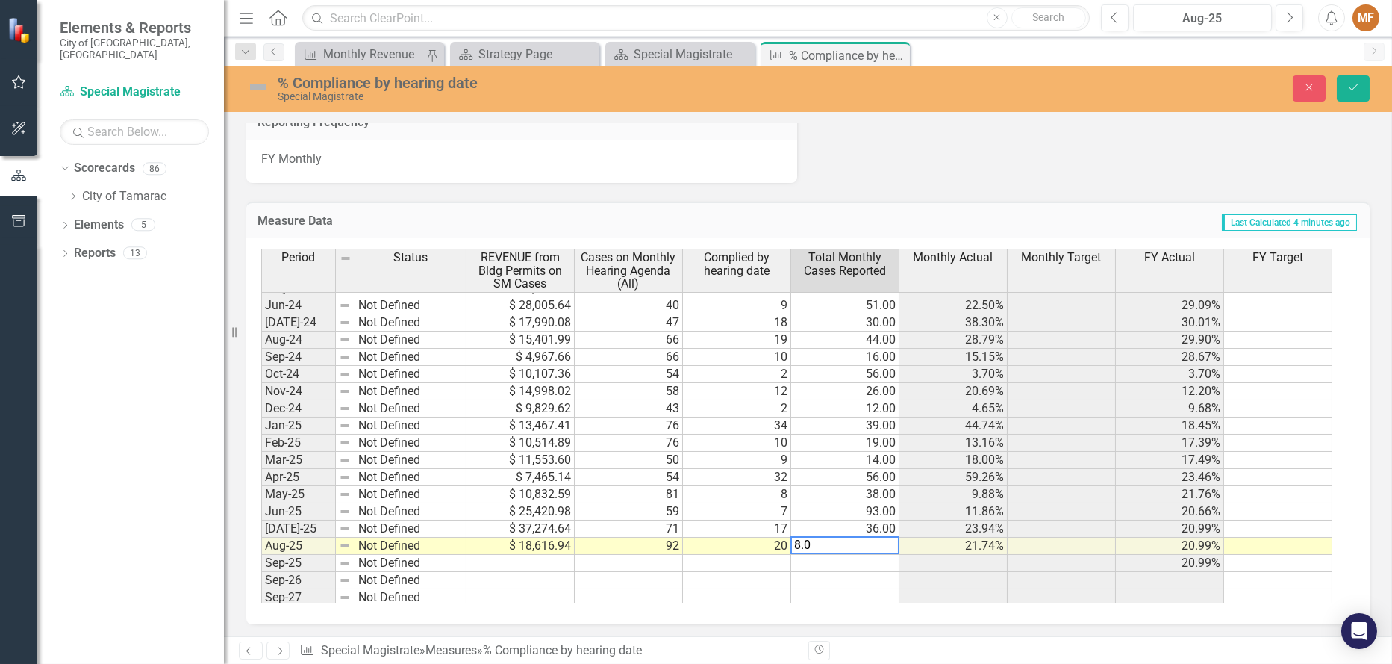
type textarea "8.00"
click at [1356, 83] on icon "Save" at bounding box center [1353, 87] width 13 height 10
